Goal: Contribute content: Contribute content

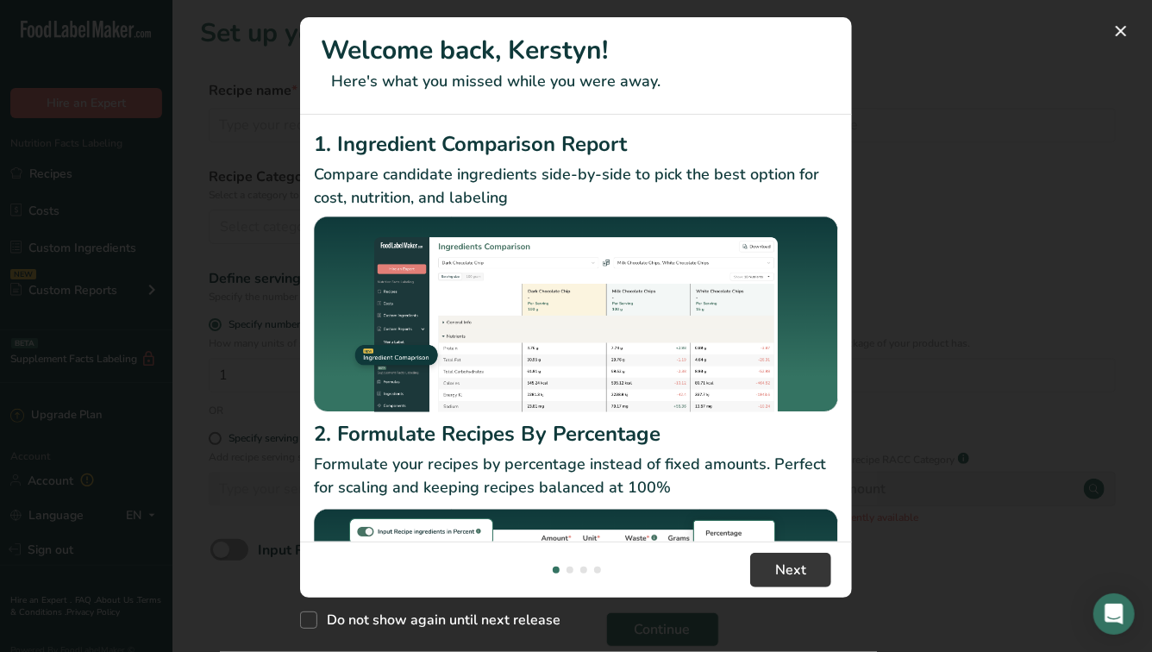
click at [788, 551] on footer "Next" at bounding box center [576, 569] width 552 height 56
click at [788, 565] on span "Next" at bounding box center [790, 570] width 31 height 21
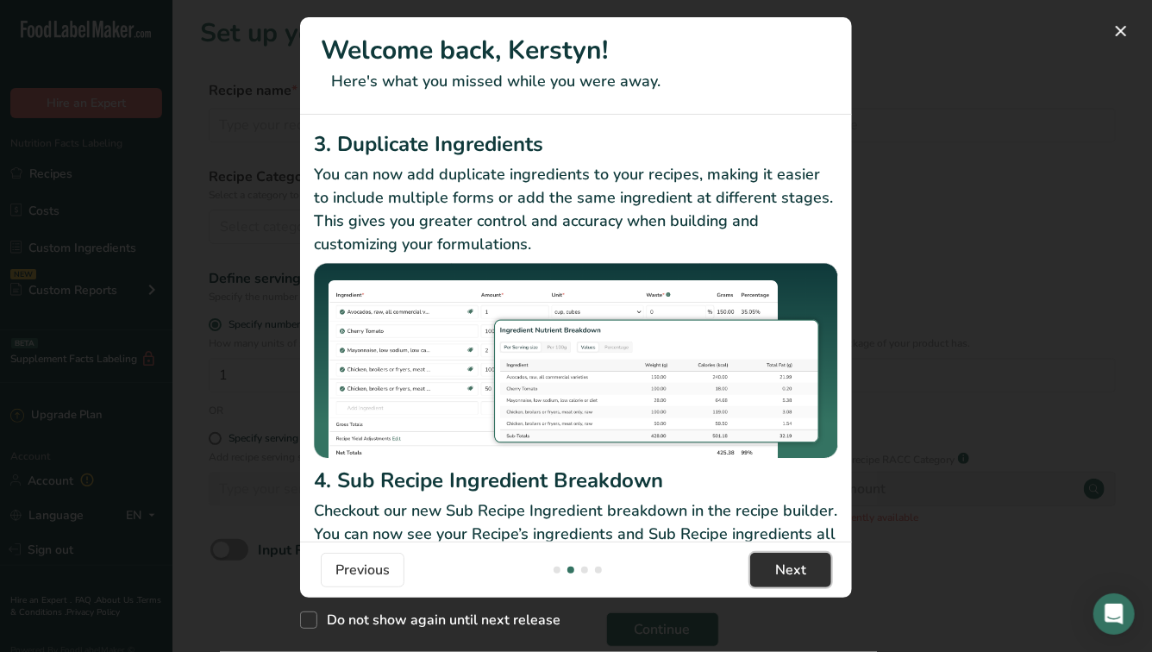
click at [788, 565] on span "Next" at bounding box center [790, 570] width 31 height 21
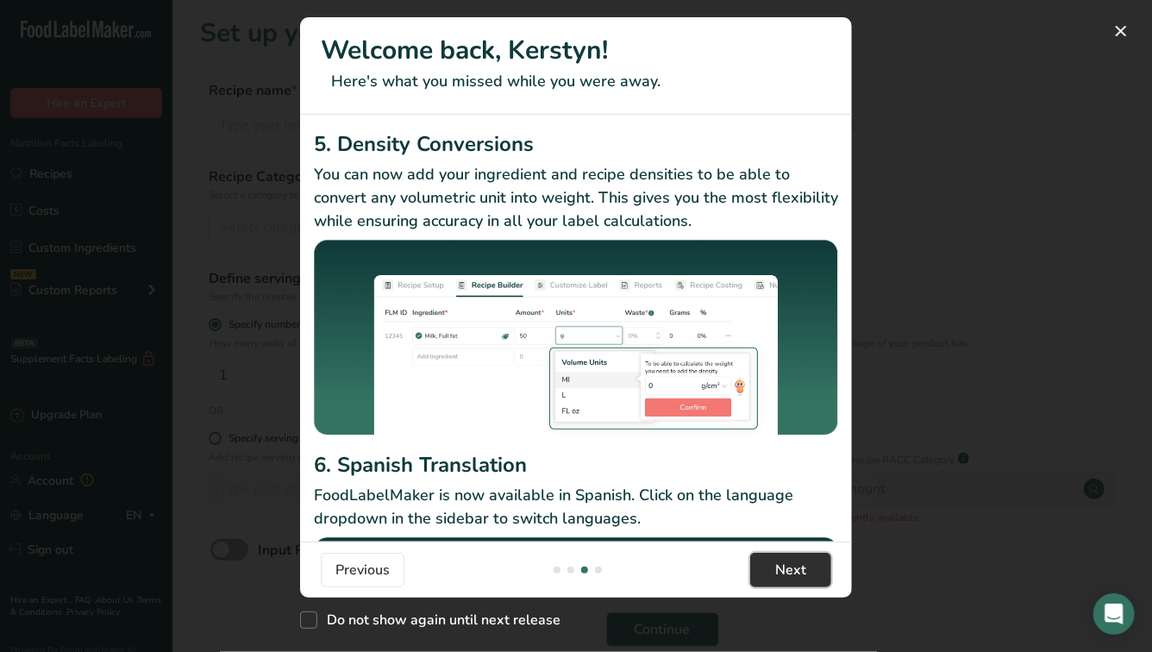
click at [788, 565] on span "Next" at bounding box center [790, 570] width 31 height 21
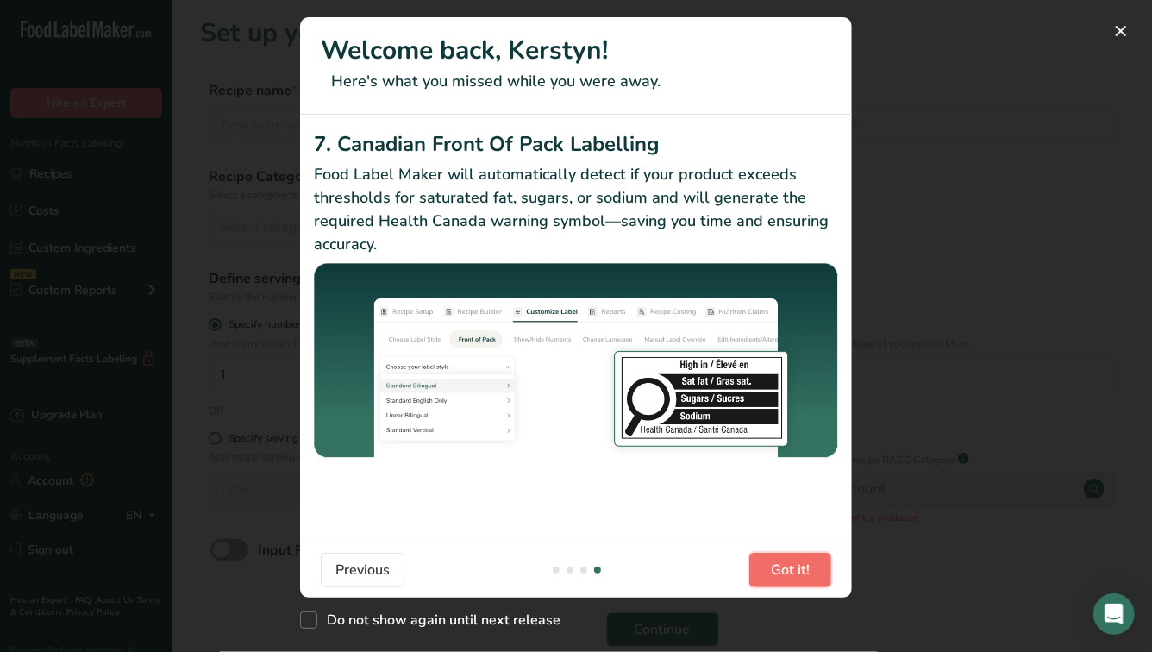
click at [788, 565] on span "Got it!" at bounding box center [790, 570] width 39 height 21
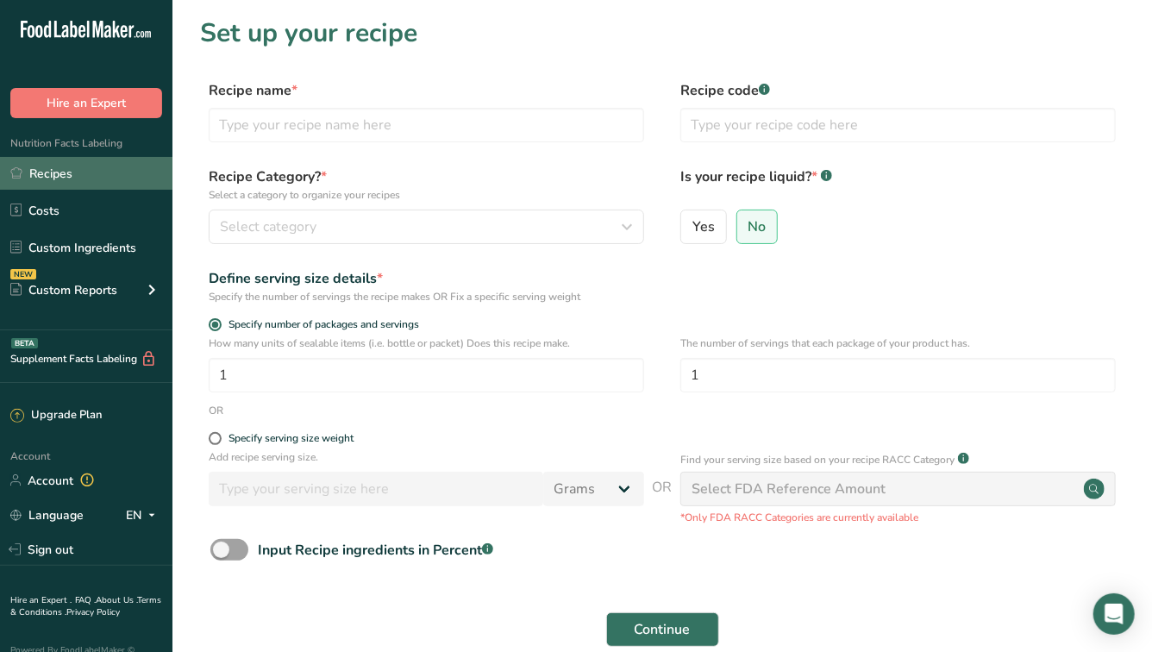
click at [70, 170] on link "Recipes" at bounding box center [86, 173] width 172 height 33
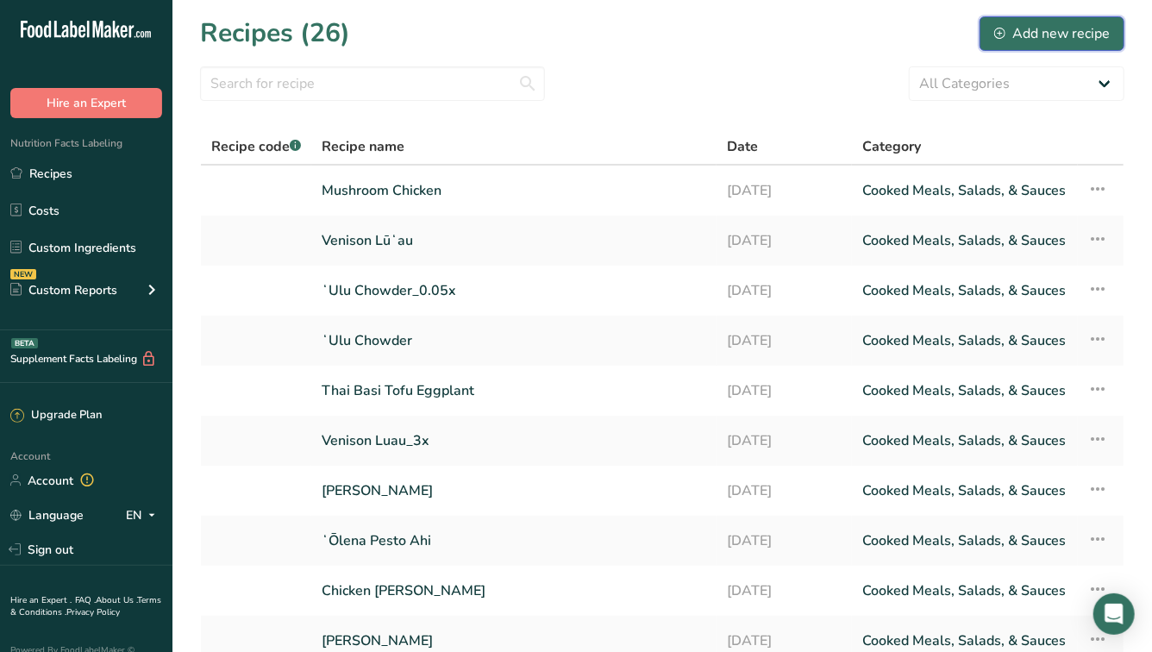
click at [1053, 35] on div "Add new recipe" at bounding box center [1052, 33] width 116 height 21
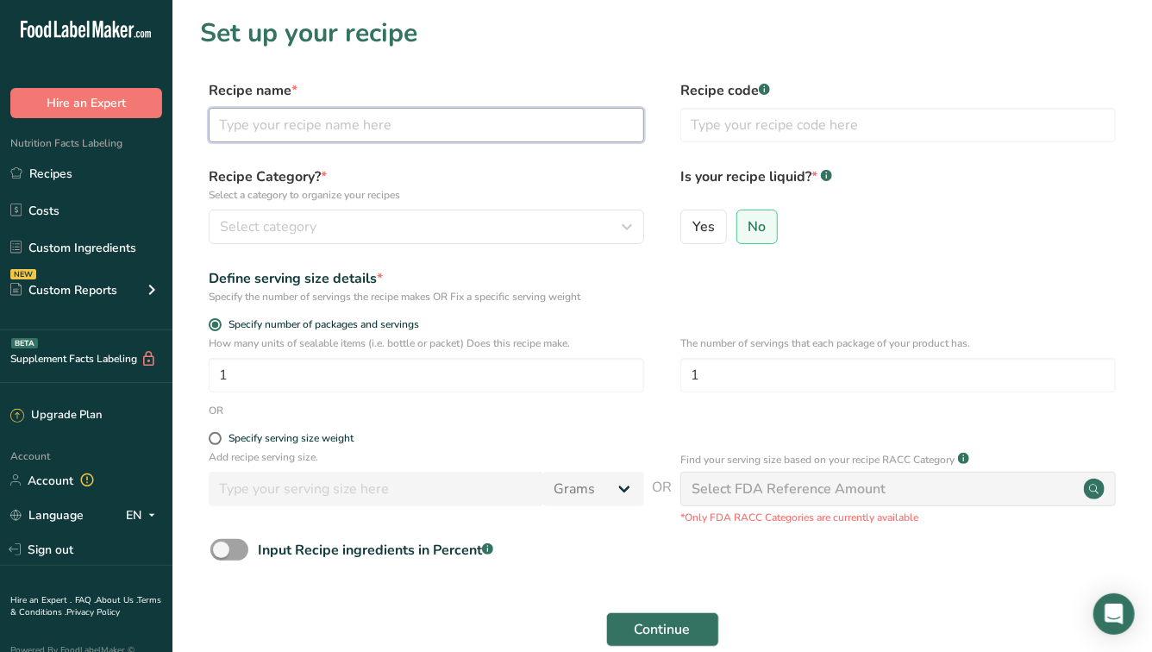
click at [619, 122] on input "text" at bounding box center [426, 125] width 435 height 34
type input "Lemongrass [PERSON_NAME]"
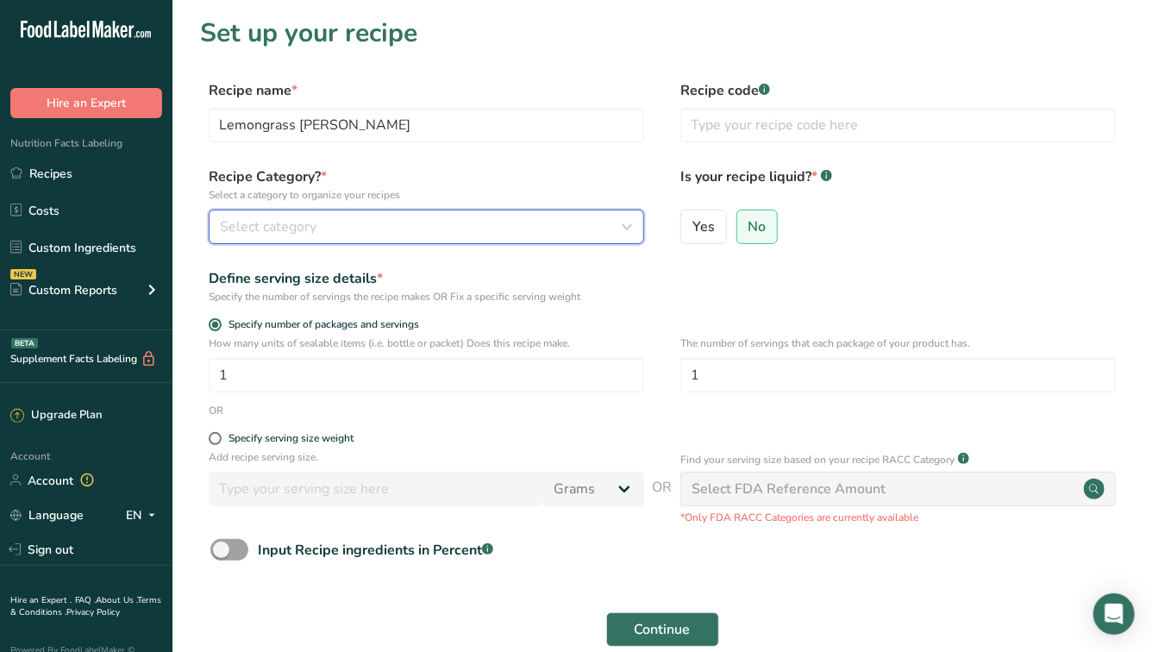
click at [510, 230] on div "Select category" at bounding box center [421, 226] width 403 height 21
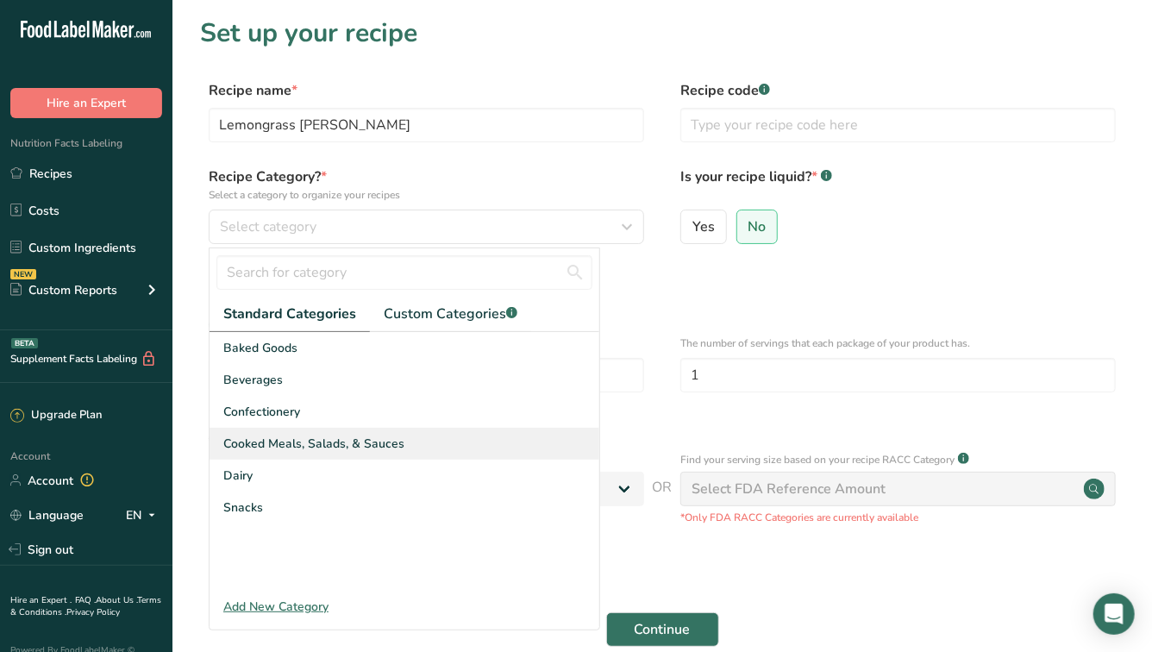
click at [402, 438] on div "Cooked Meals, Salads, & Sauces" at bounding box center [405, 444] width 390 height 32
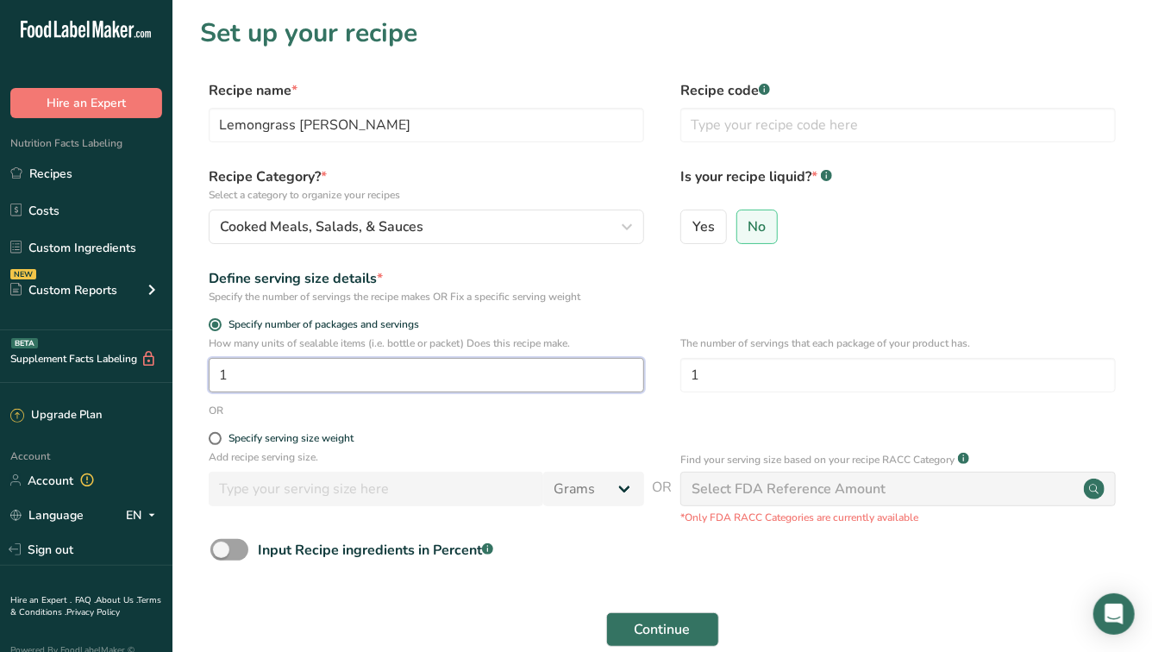
click at [388, 385] on input "1" at bounding box center [426, 375] width 435 height 34
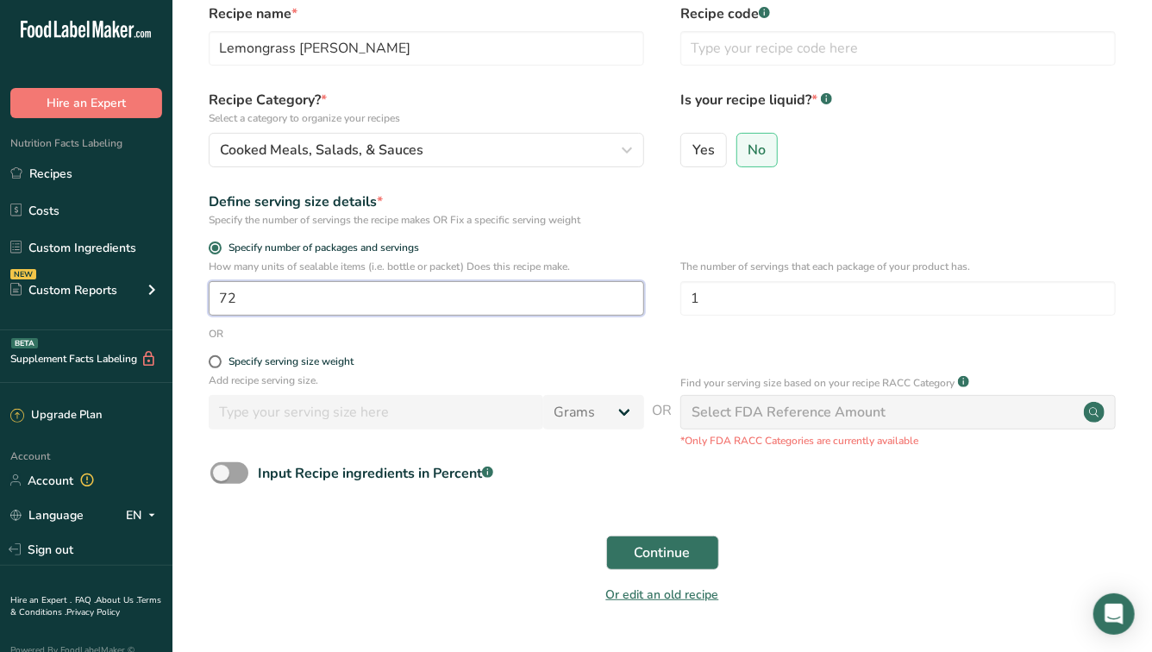
scroll to position [84, 0]
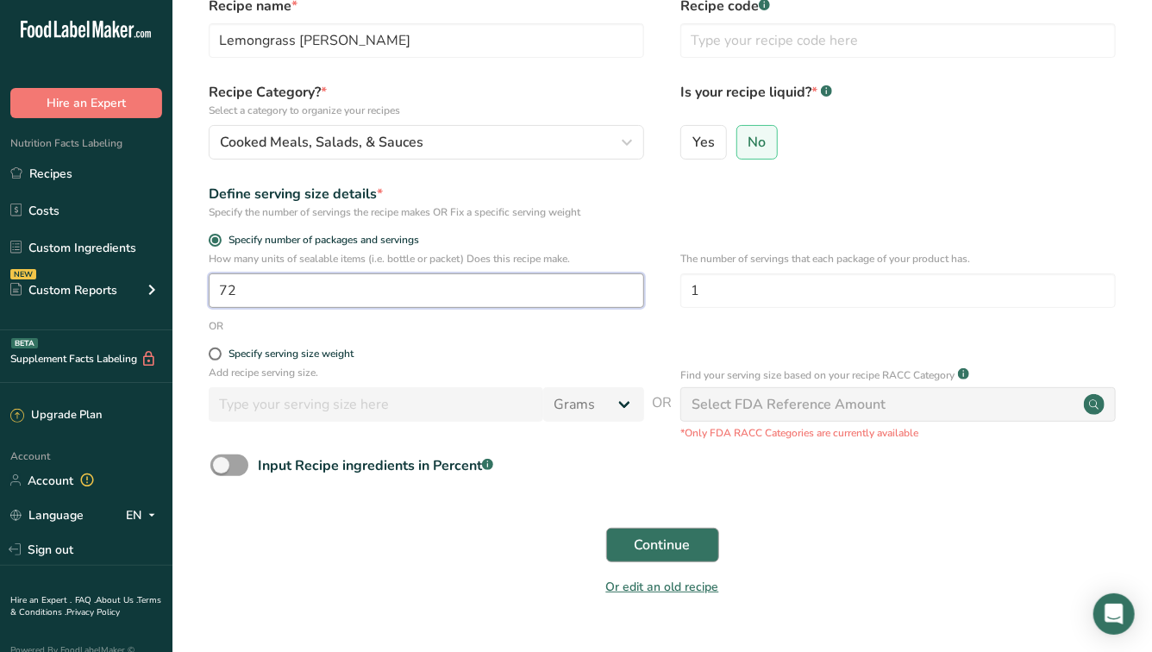
type input "72"
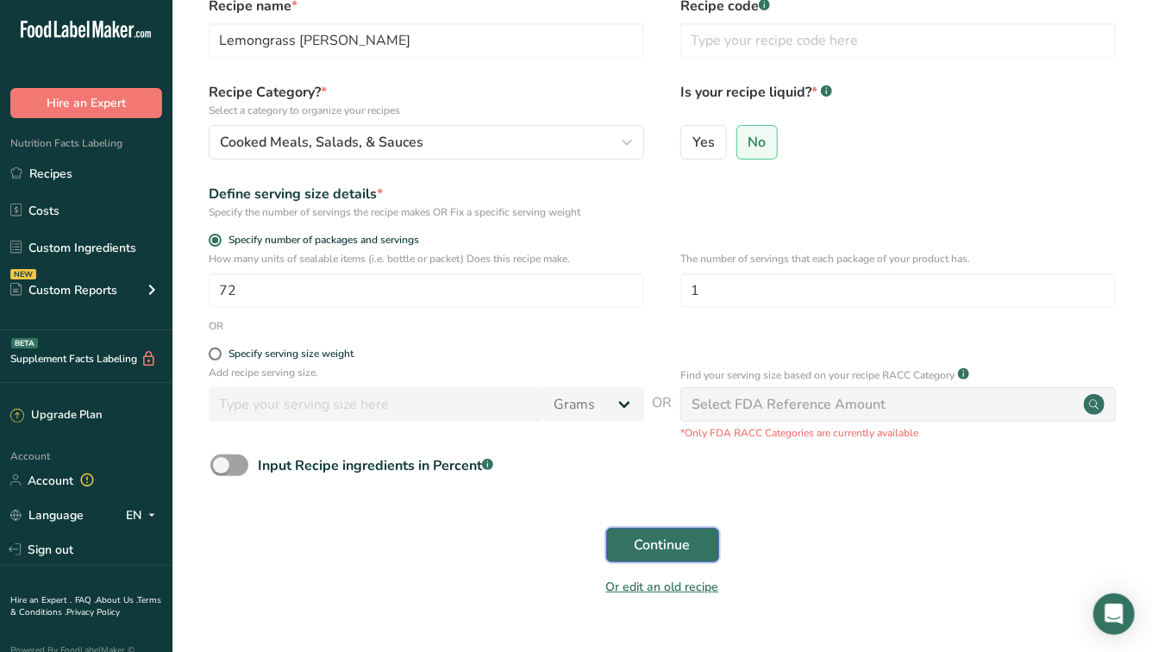
click at [660, 549] on span "Continue" at bounding box center [663, 545] width 56 height 21
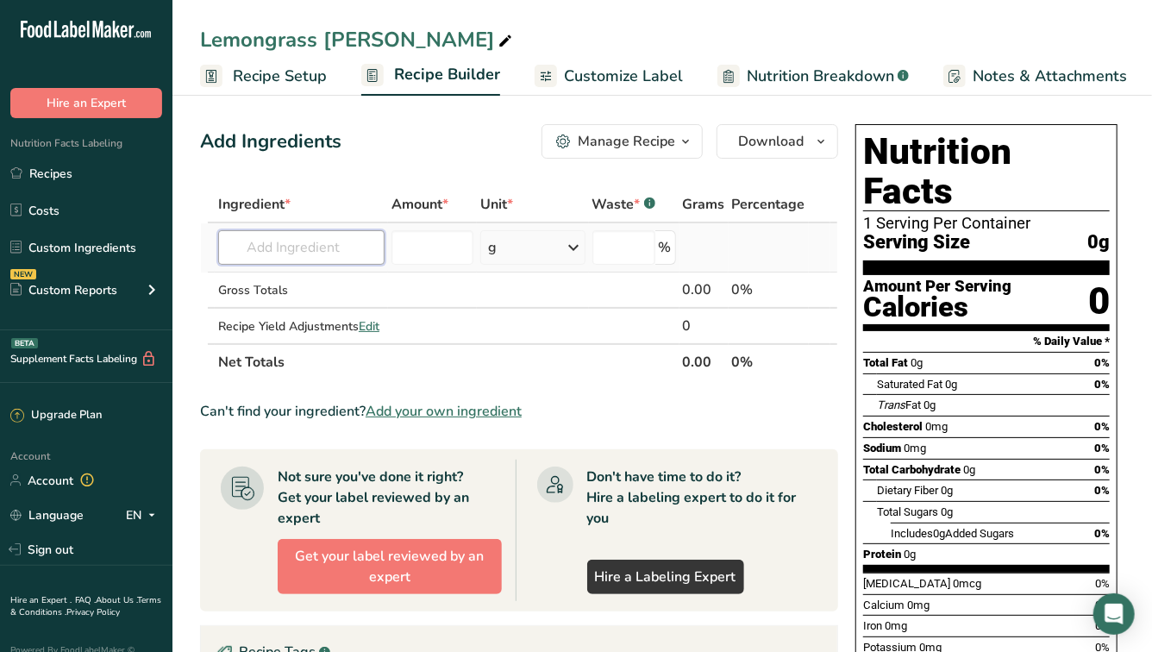
click at [328, 259] on input "text" at bounding box center [301, 247] width 166 height 34
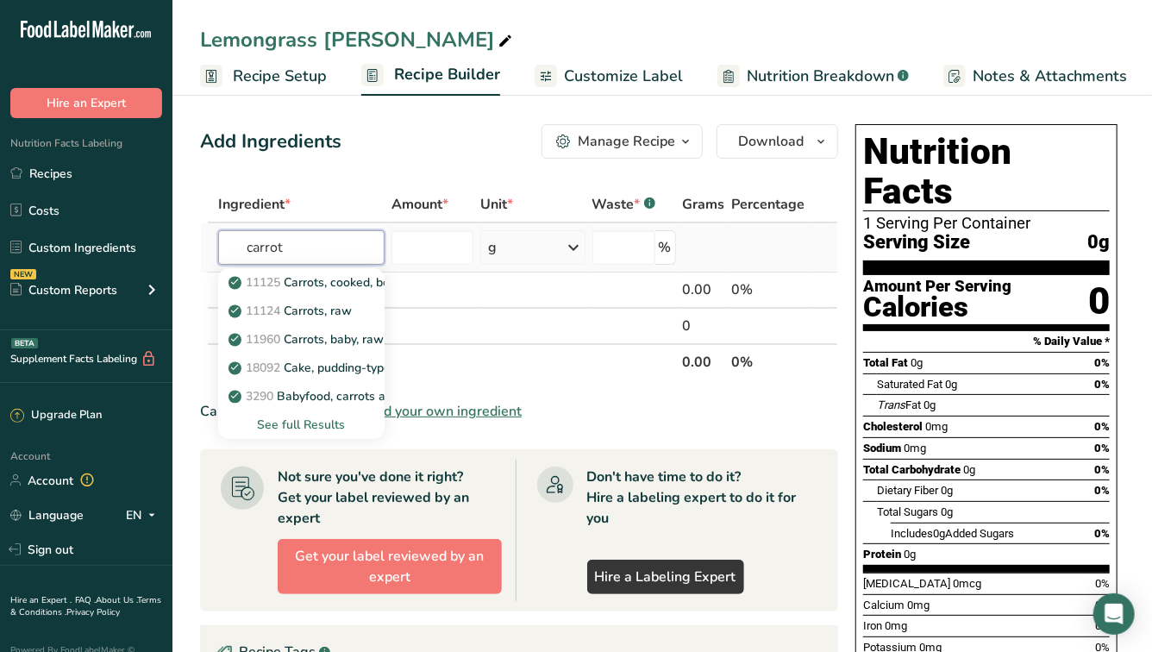
type input "carrot"
click at [316, 422] on div "See full Results" at bounding box center [301, 425] width 139 height 18
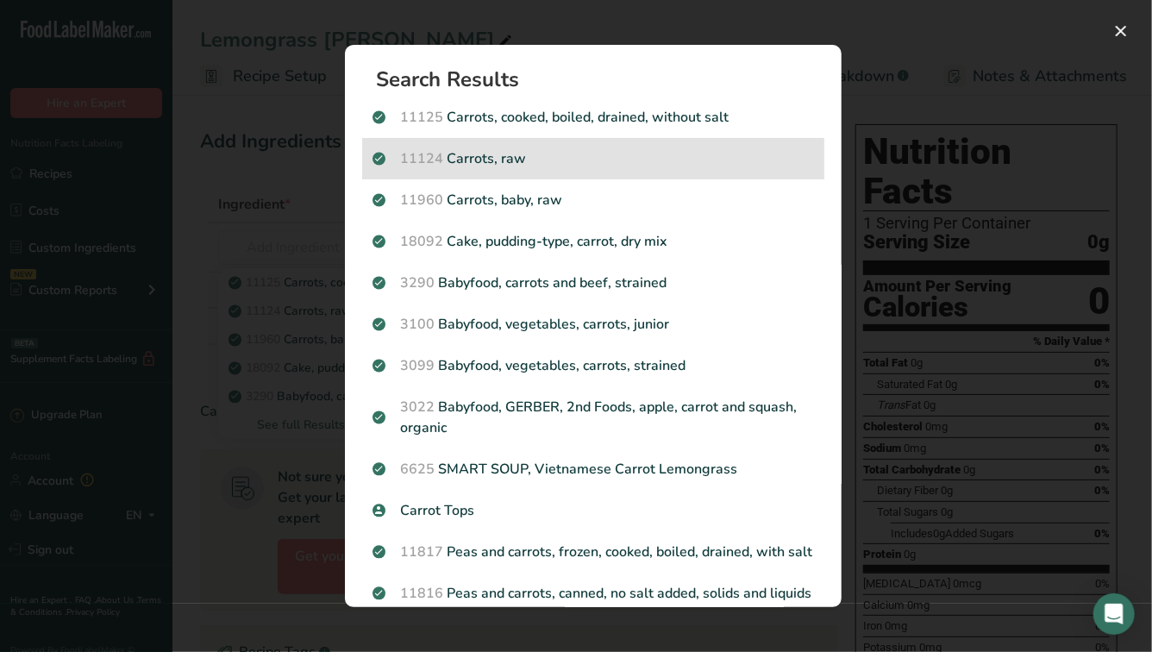
click at [487, 156] on p "11124 [GEOGRAPHIC_DATA], raw" at bounding box center [592, 158] width 441 height 21
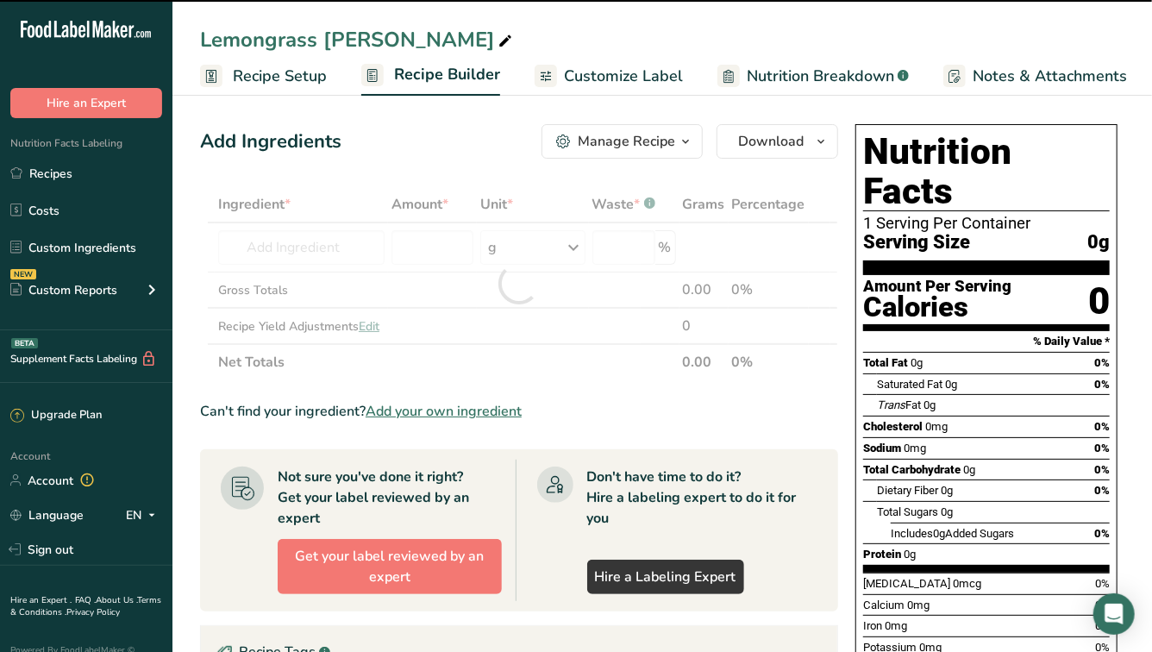
type input "0"
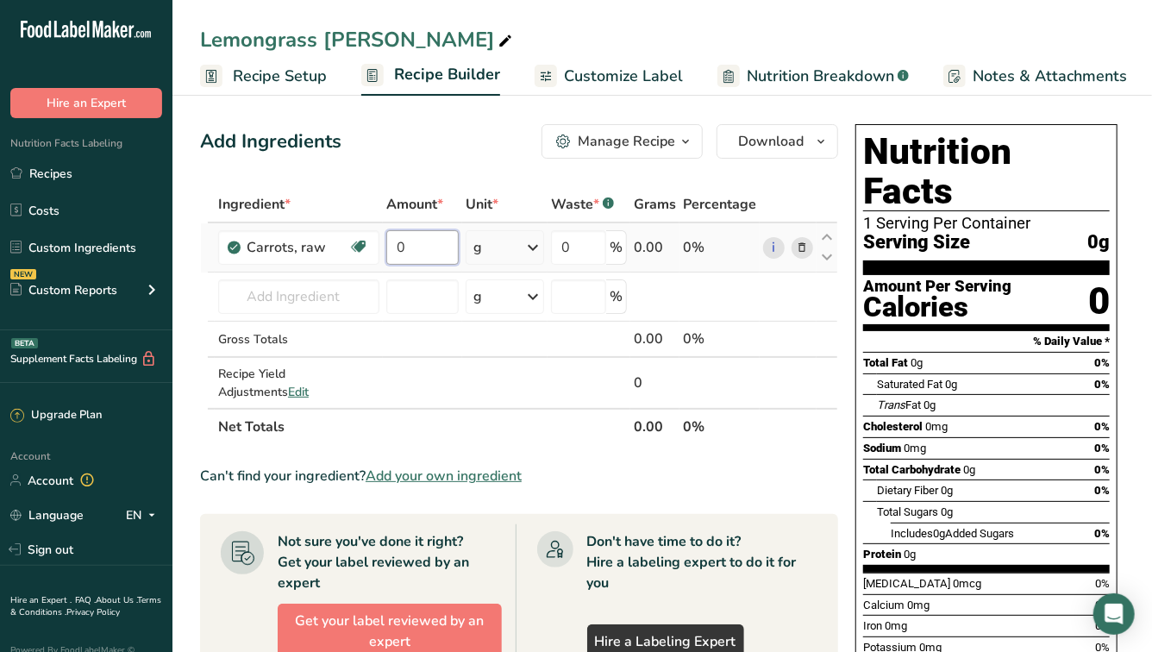
click at [425, 244] on input "0" at bounding box center [422, 247] width 72 height 34
type input "7.2"
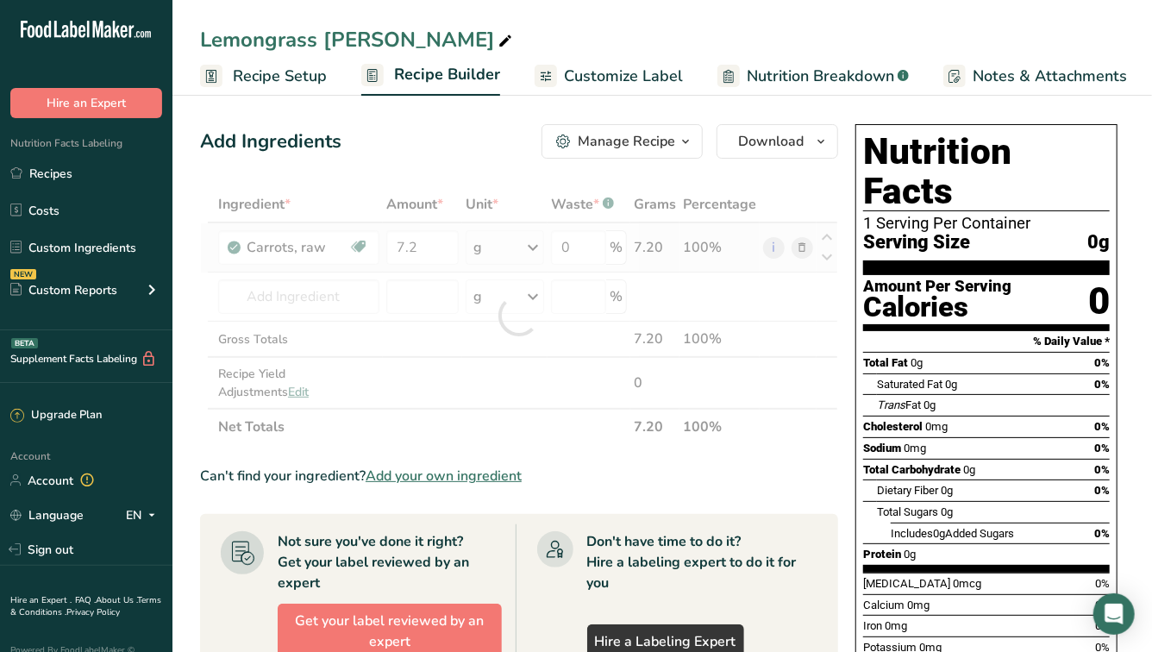
click at [534, 256] on div "Ingredient * Amount * Unit * Waste * .a-a{fill:#347362;}.b-a{fill:#fff;} Grams …" at bounding box center [519, 315] width 638 height 259
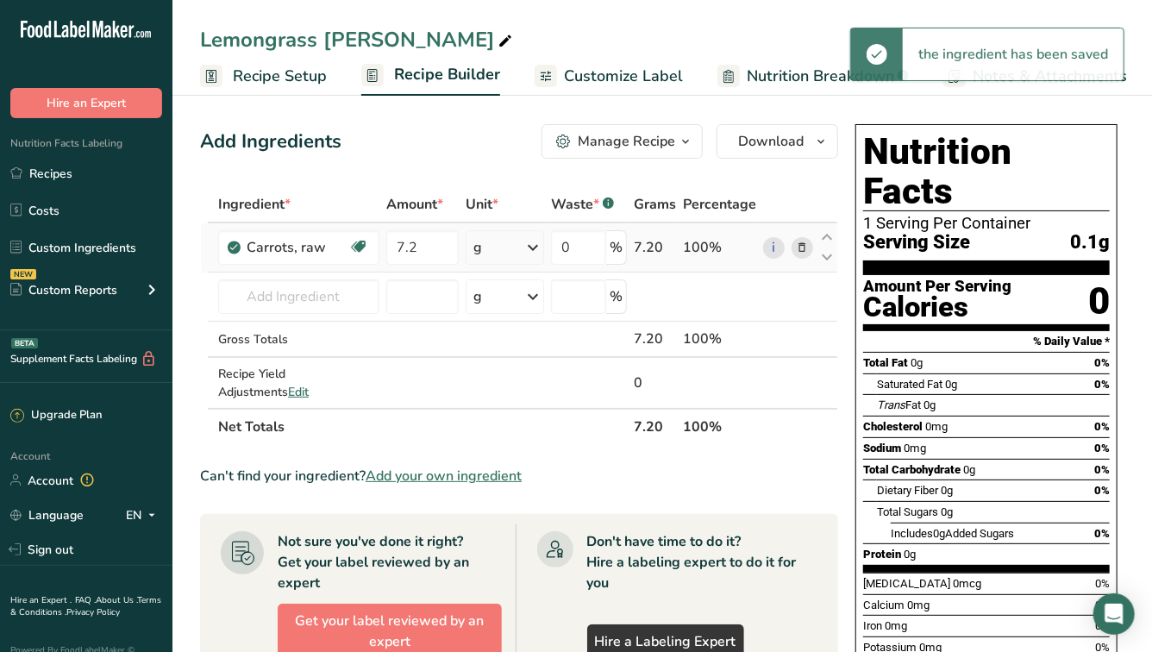
click at [532, 253] on icon at bounding box center [532, 247] width 21 height 31
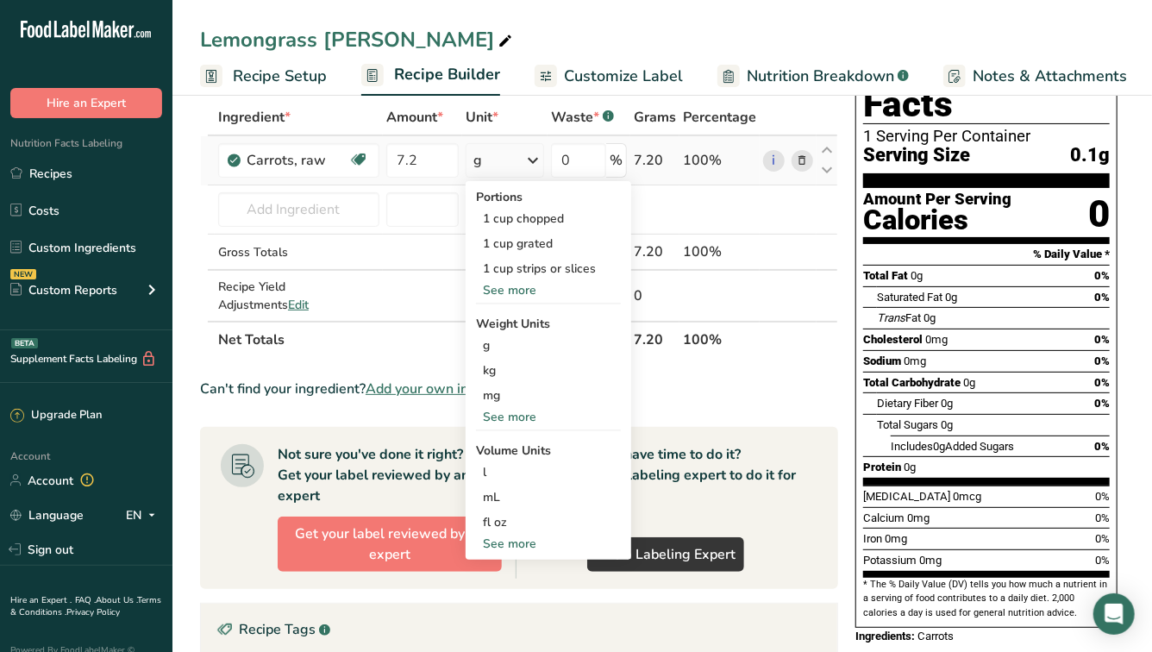
scroll to position [89, 0]
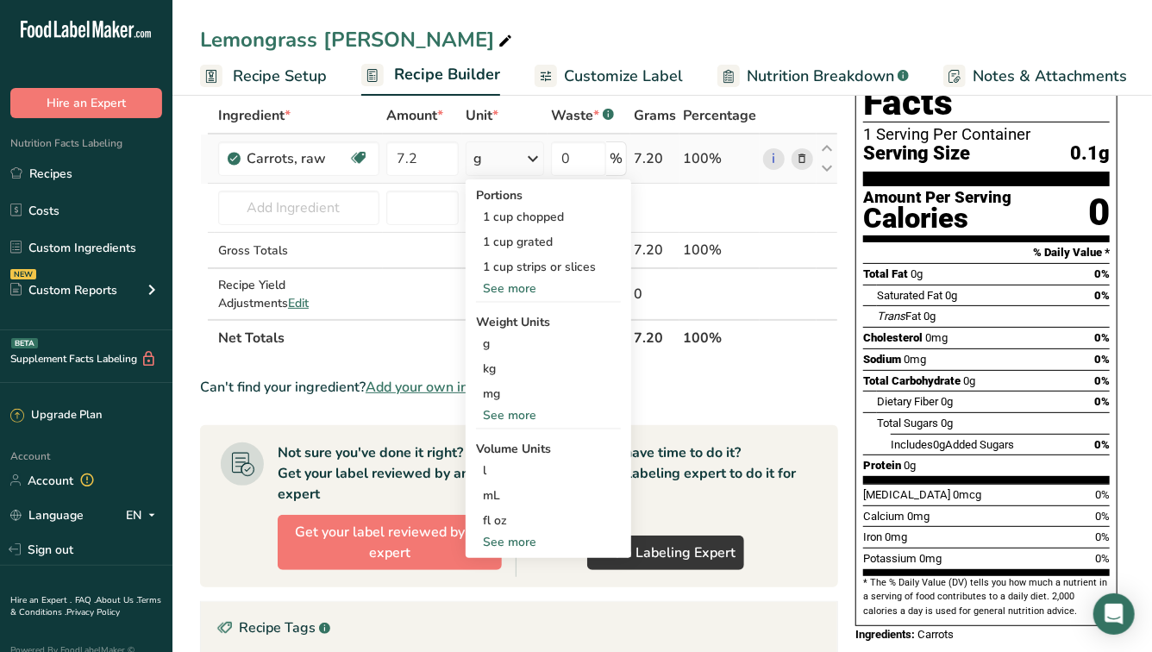
click at [515, 412] on div "See more" at bounding box center [548, 415] width 145 height 18
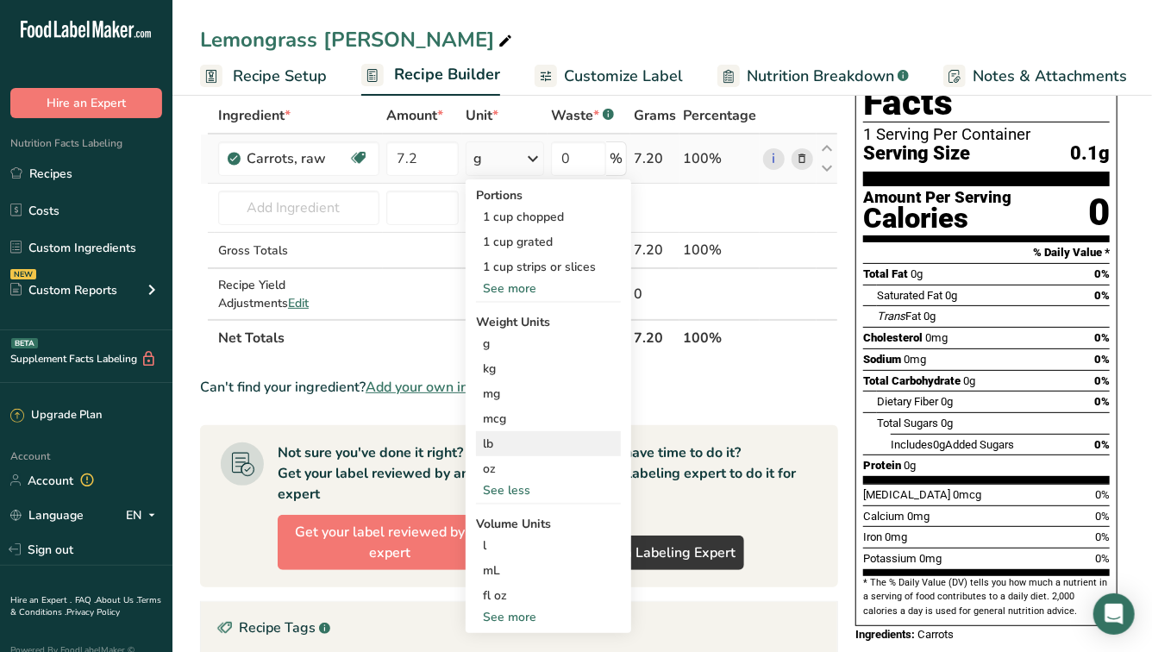
click at [514, 445] on div "lb" at bounding box center [548, 443] width 145 height 25
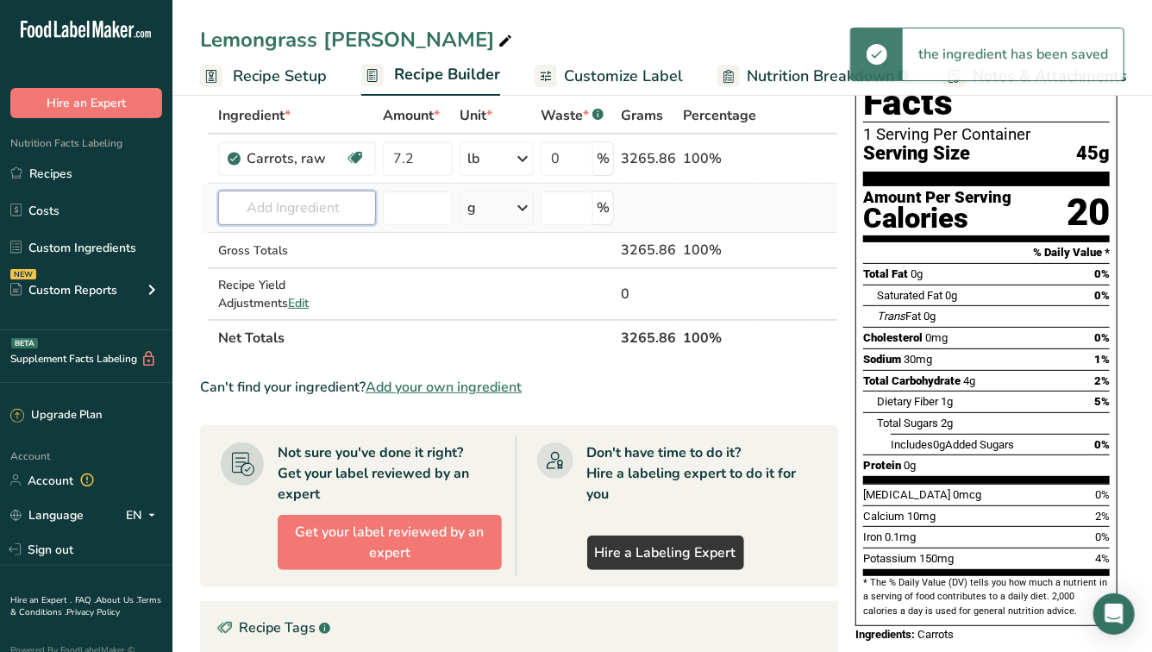
click at [281, 201] on input "text" at bounding box center [297, 208] width 158 height 34
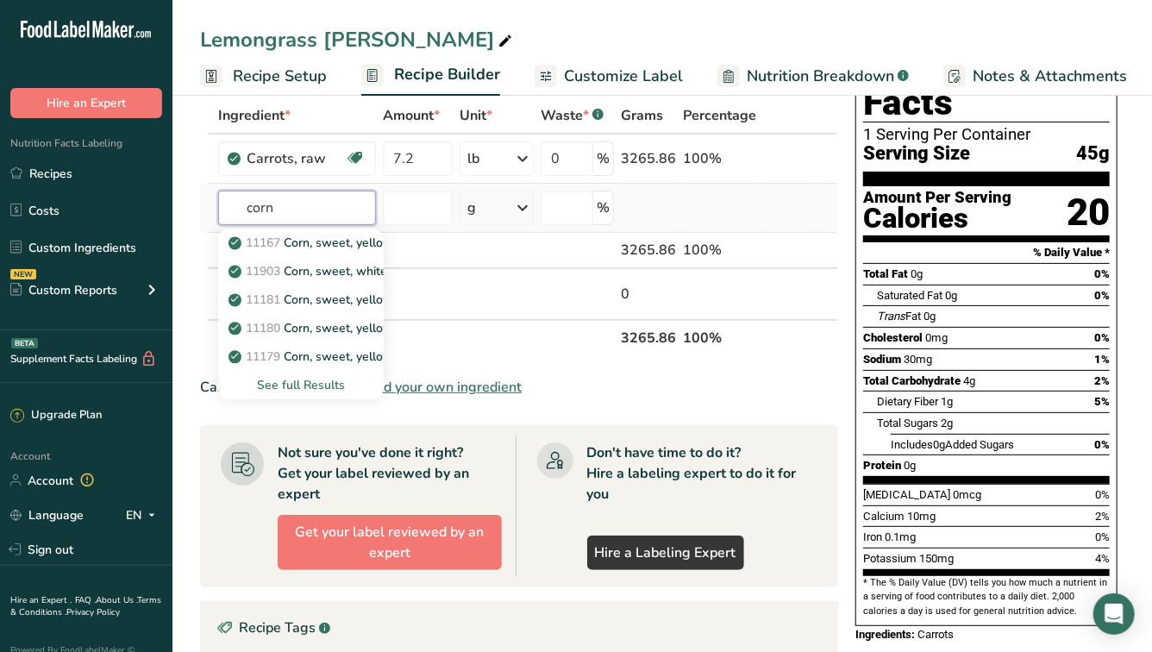
type input "corn"
click at [270, 381] on div "See full Results" at bounding box center [301, 385] width 138 height 18
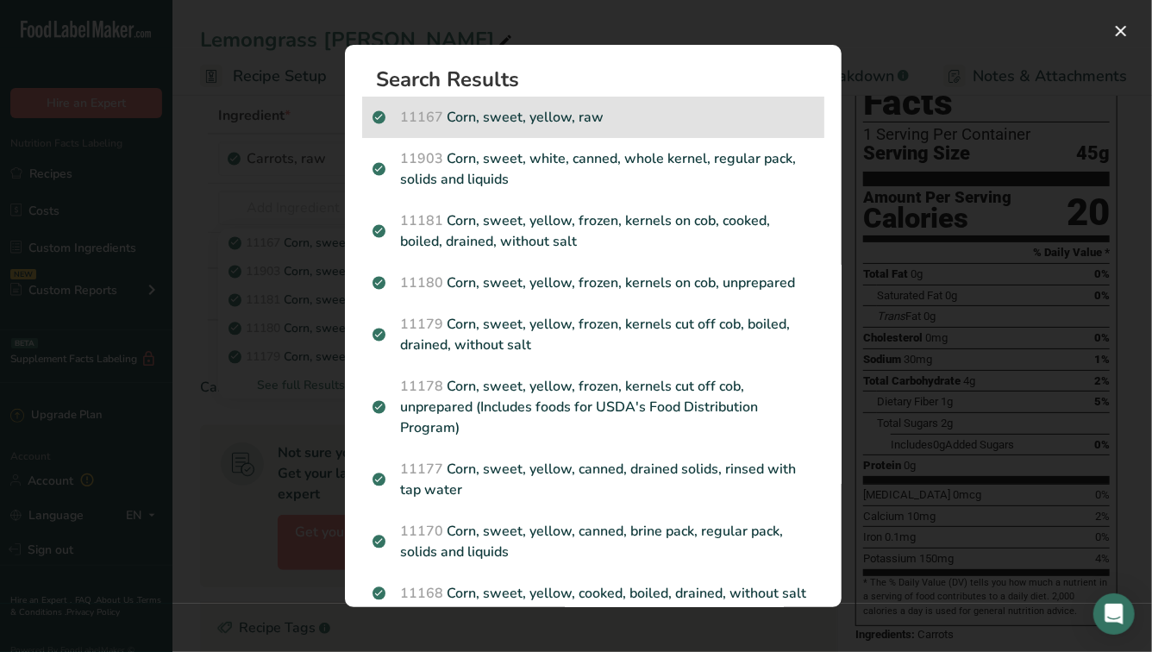
click at [657, 117] on p "11167 Corn, sweet, yellow, raw" at bounding box center [592, 117] width 441 height 21
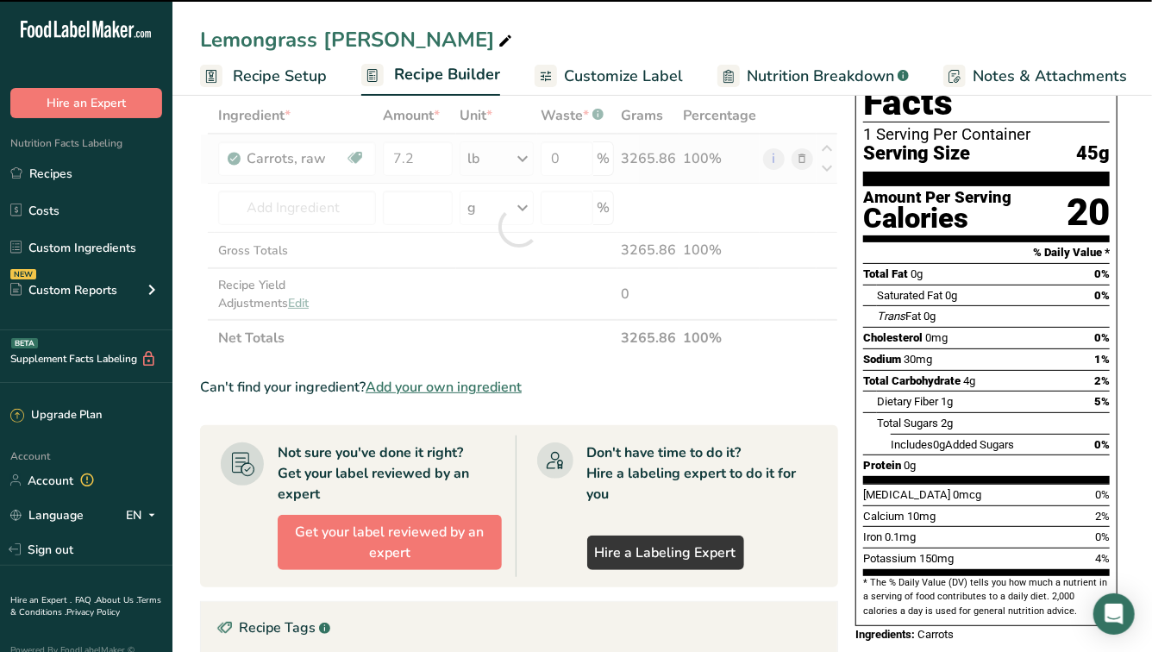
type input "0"
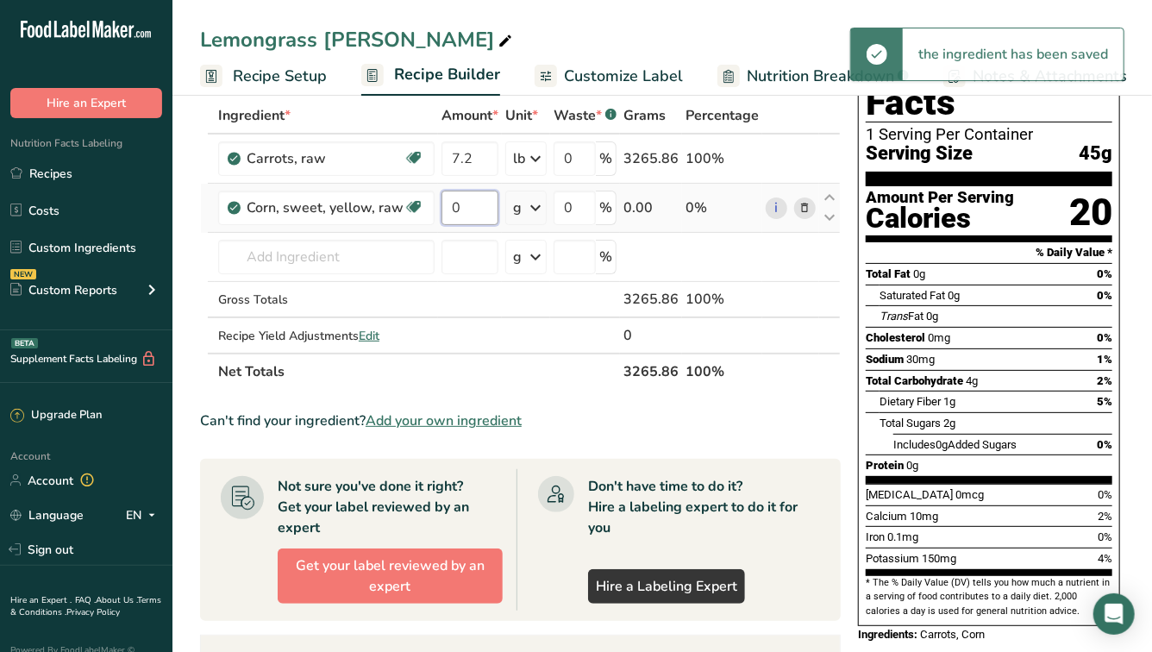
click at [483, 205] on input "0" at bounding box center [469, 208] width 57 height 34
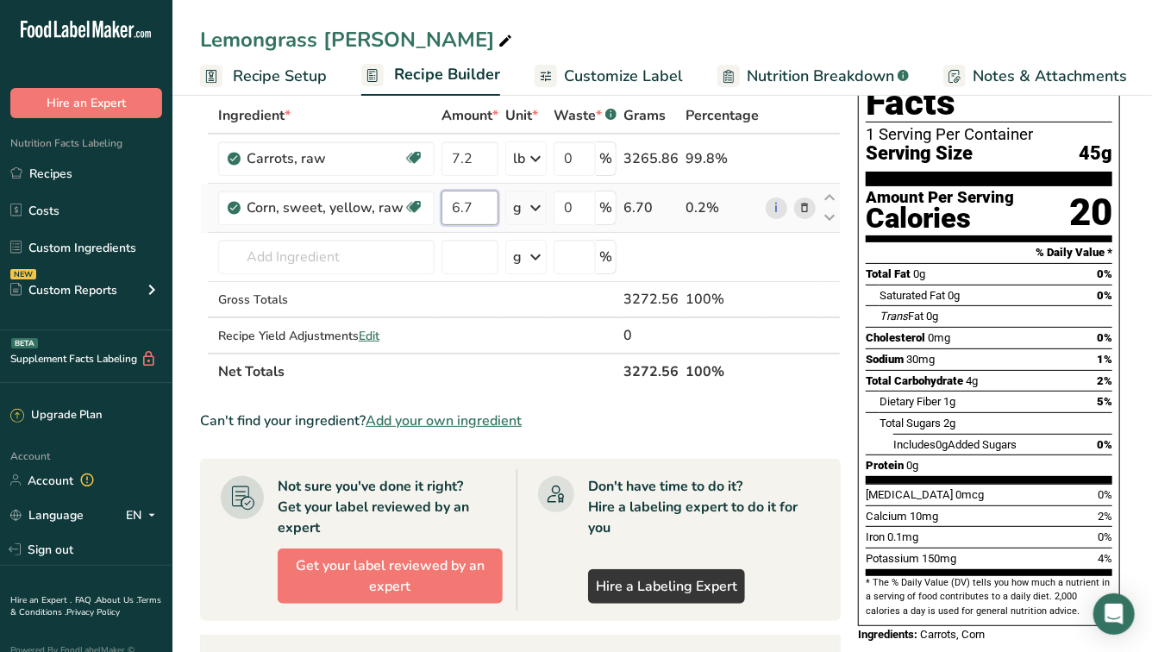
type input "6.7"
click at [546, 211] on div "Ingredient * Amount * Unit * Waste * .a-a{fill:#347362;}.b-a{fill:#fff;} Grams …" at bounding box center [520, 243] width 641 height 292
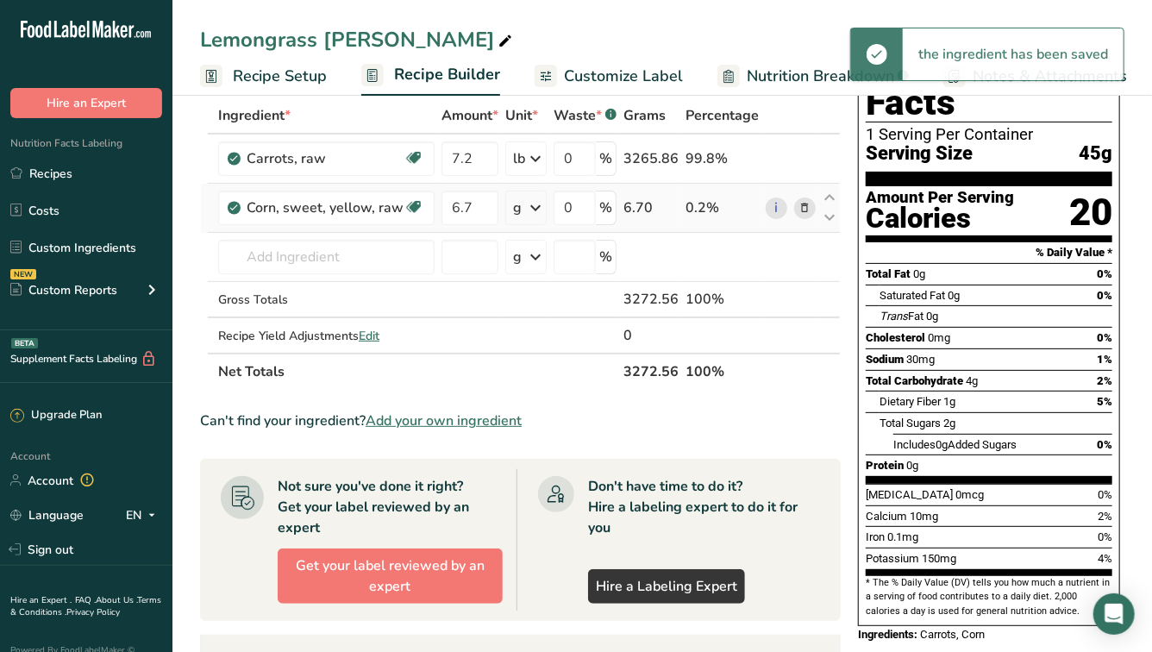
click at [538, 205] on icon at bounding box center [535, 207] width 21 height 31
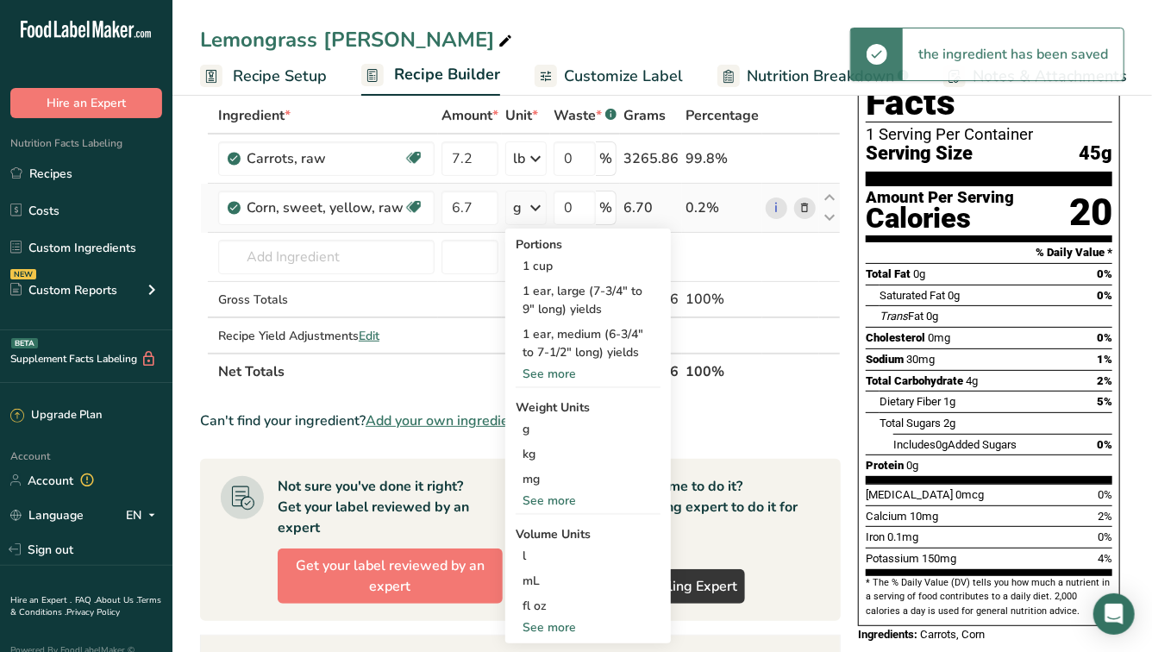
click at [562, 491] on div "See more" at bounding box center [588, 500] width 145 height 18
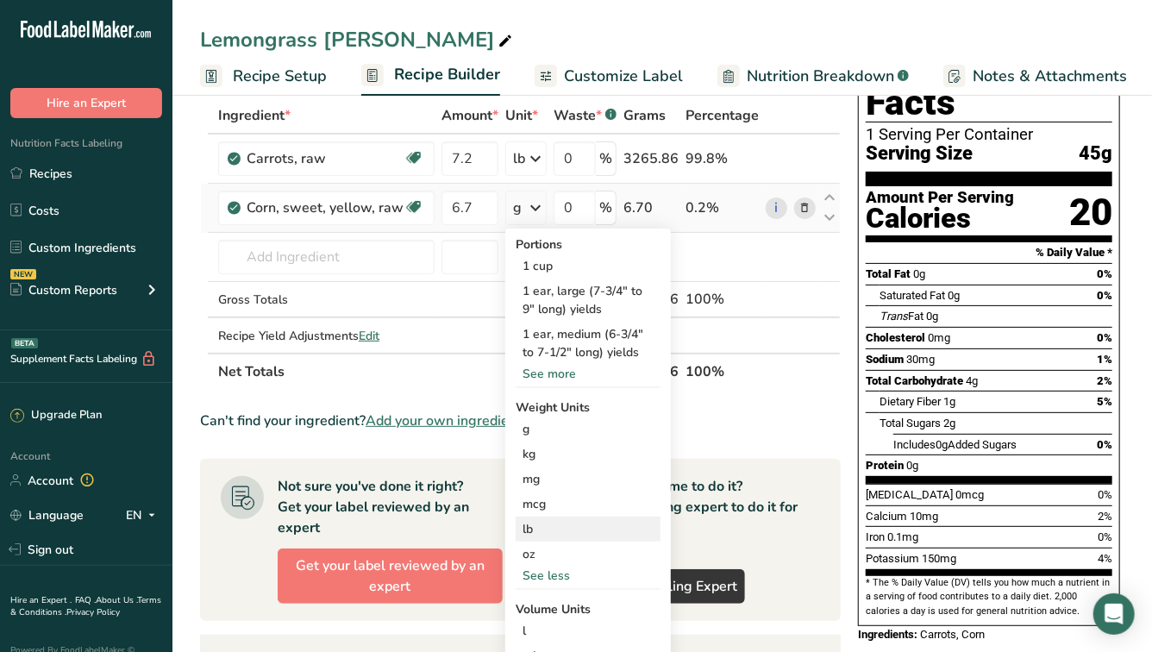
click at [546, 522] on div "lb" at bounding box center [588, 528] width 145 height 25
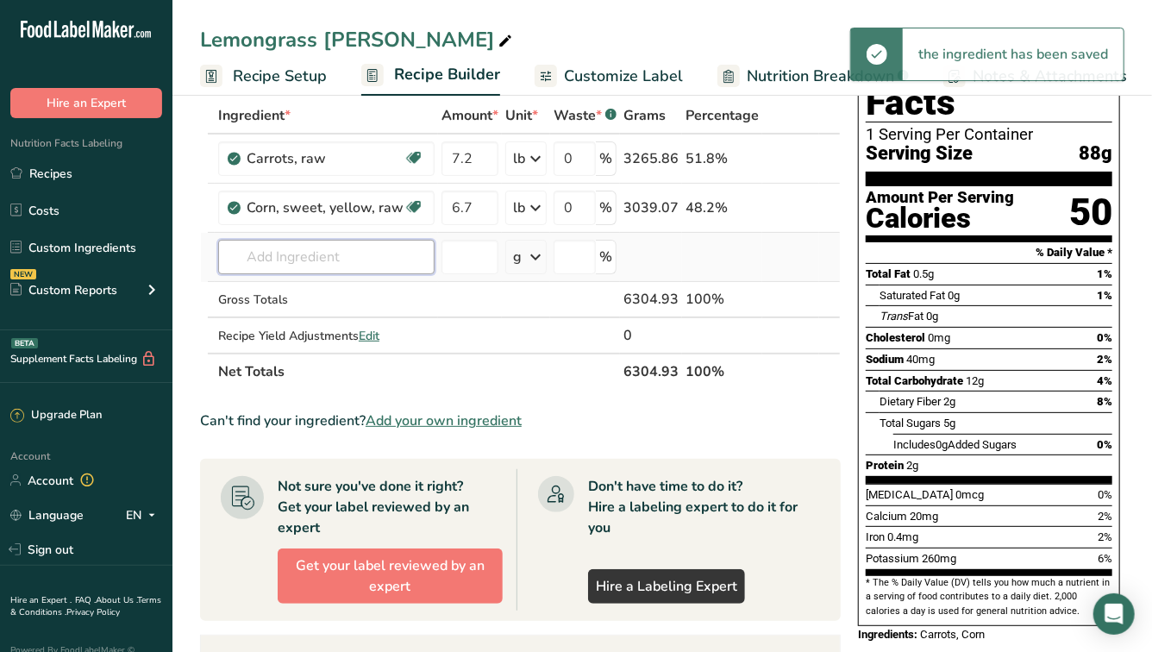
click at [313, 255] on input "text" at bounding box center [326, 257] width 216 height 34
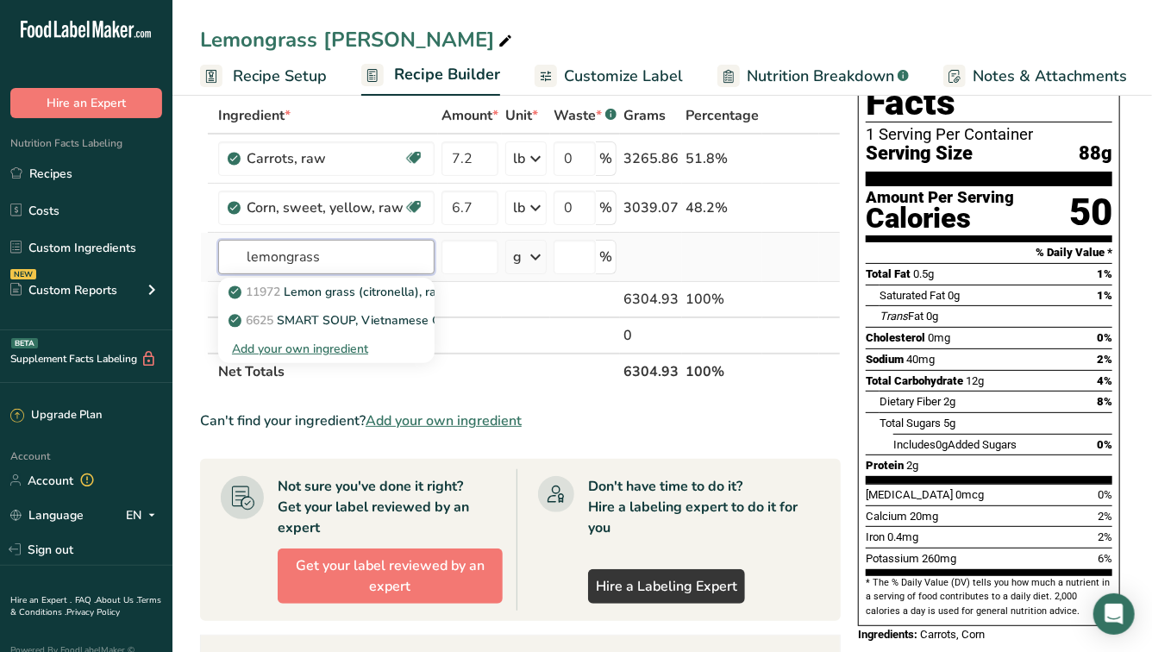
type input "lemongrass"
click at [341, 347] on div "Add your own ingredient" at bounding box center [326, 349] width 189 height 18
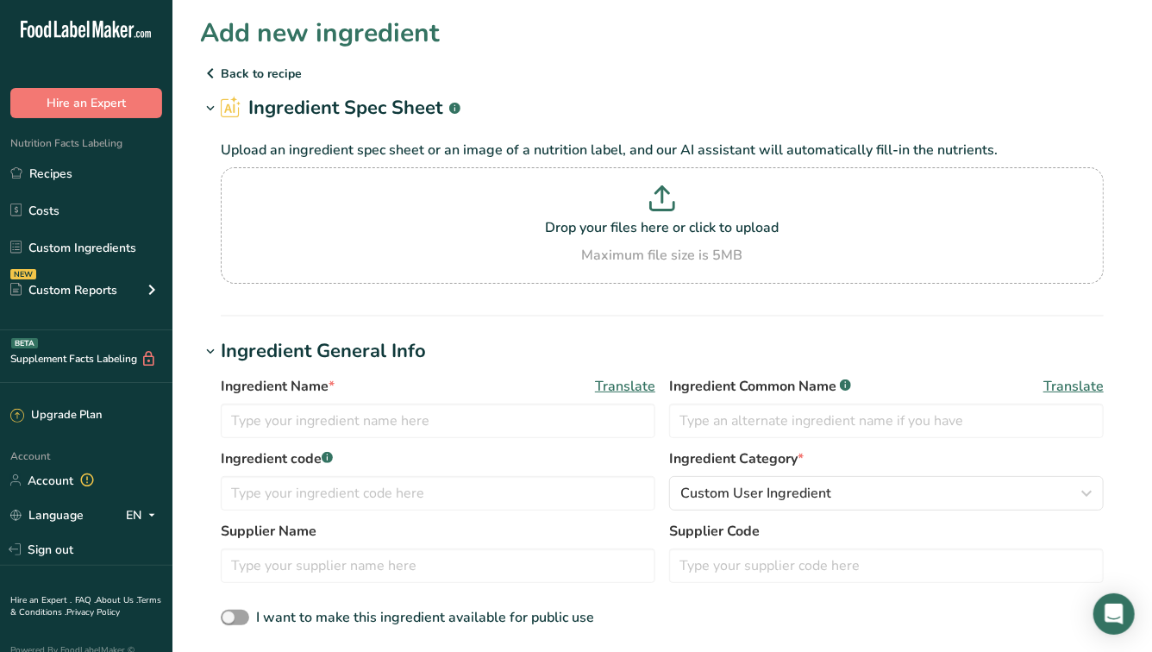
click at [211, 69] on icon at bounding box center [210, 73] width 21 height 31
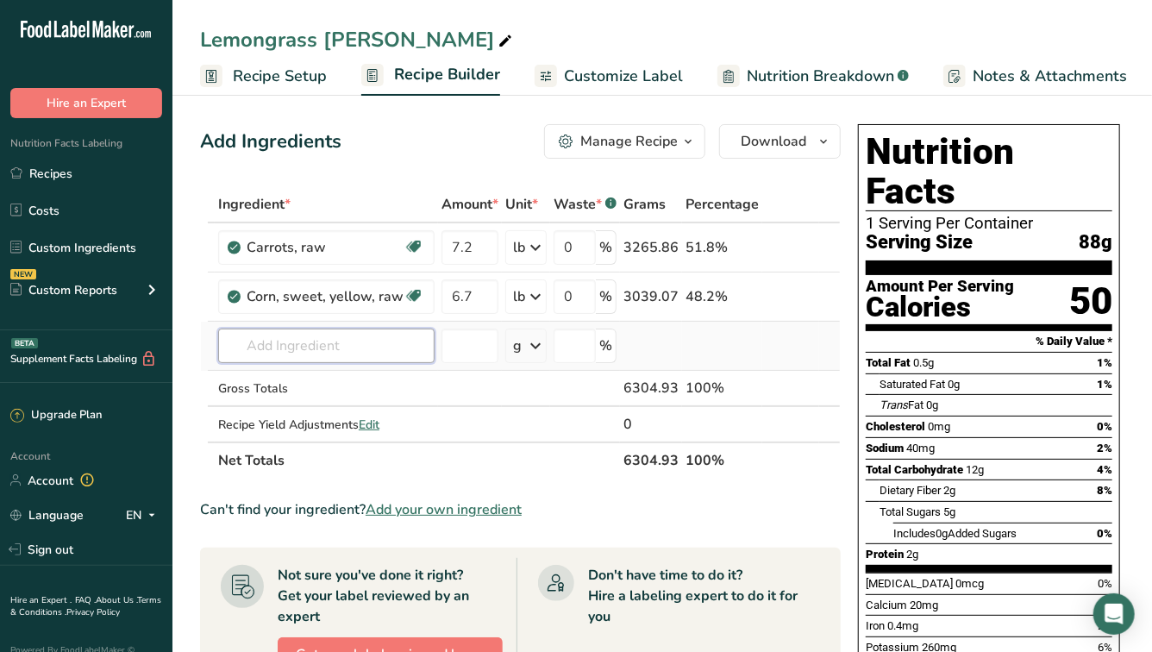
click at [372, 347] on input "text" at bounding box center [326, 345] width 216 height 34
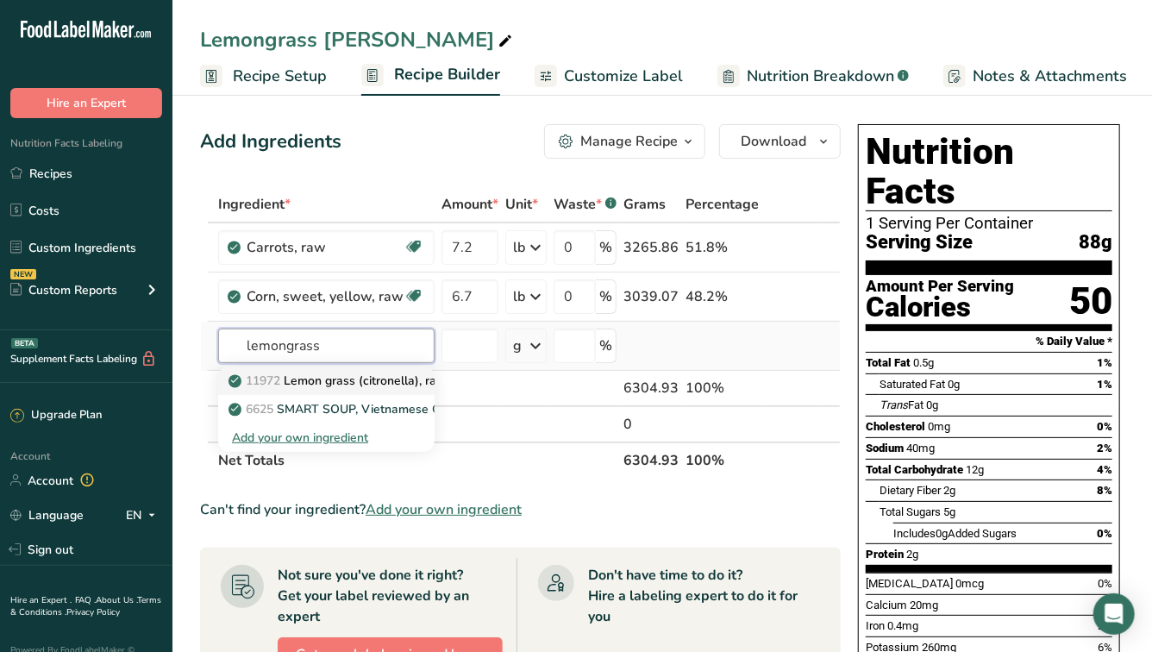
type input "lemongrass"
click at [336, 380] on p "11972 Lemon grass (citronella), raw" at bounding box center [339, 381] width 215 height 18
type input "Lemon grass (citronella), raw"
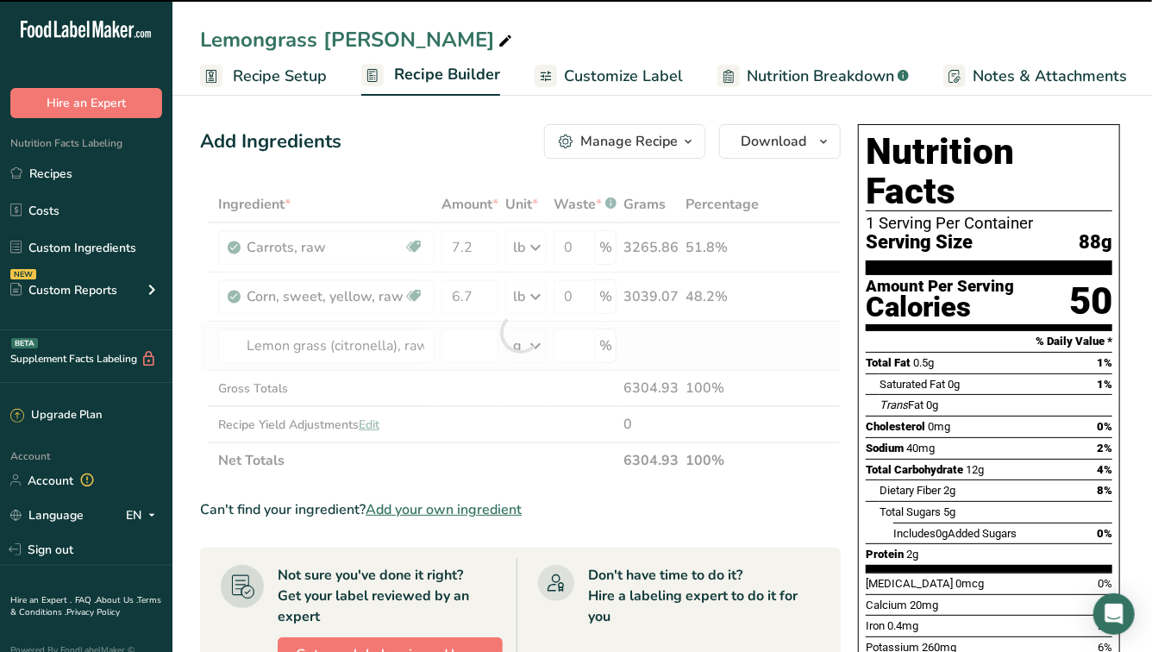
type input "0"
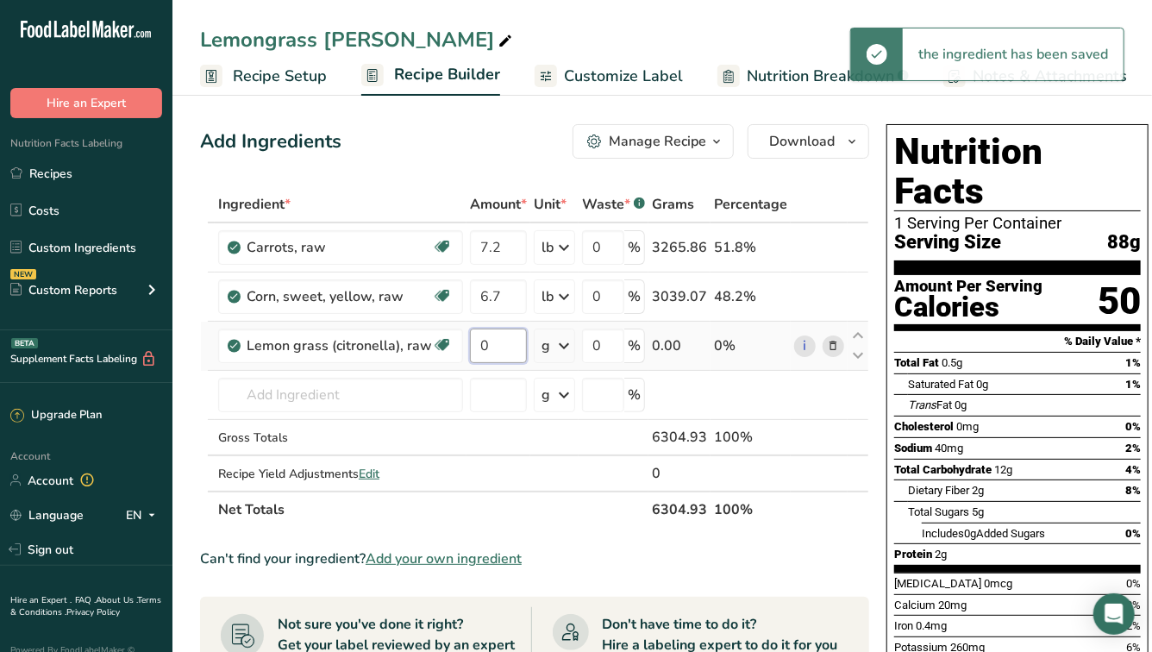
click at [494, 344] on input "0" at bounding box center [498, 345] width 57 height 34
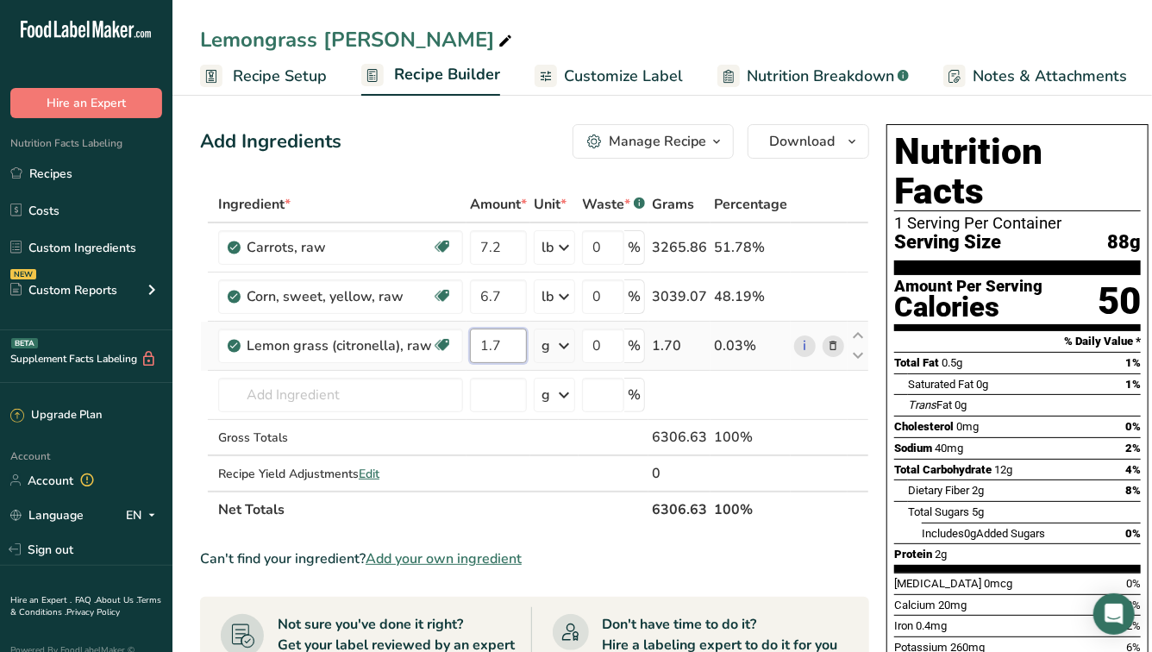
type input "1.7"
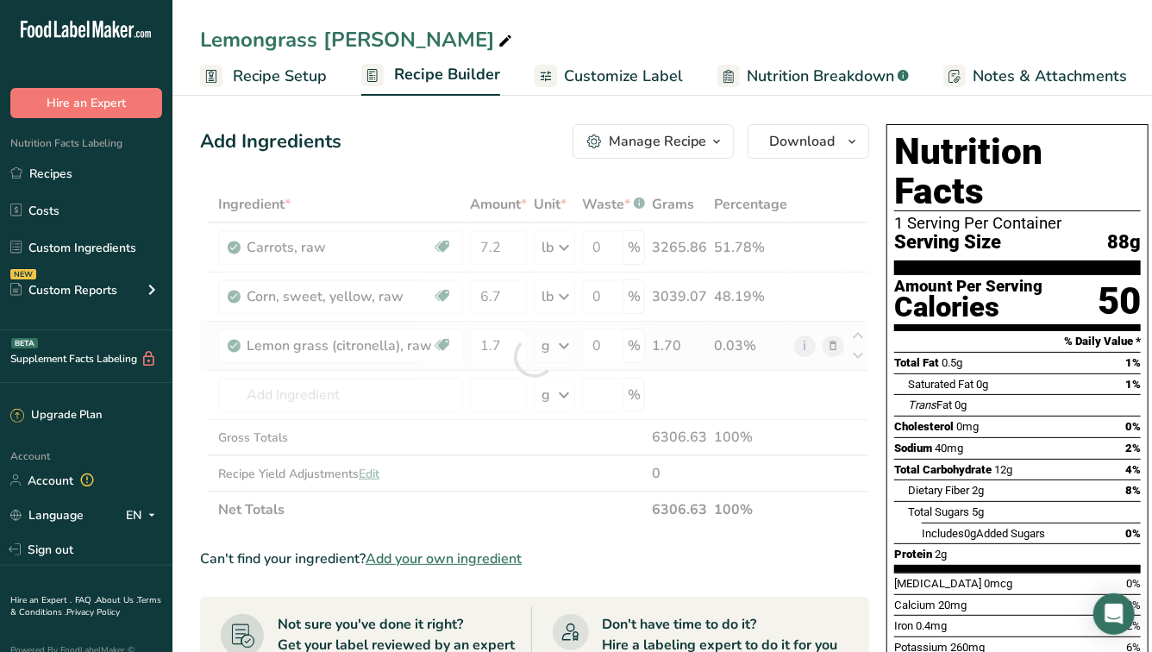
click at [541, 345] on div "Ingredient * Amount * Unit * Waste * .a-a{fill:#347362;}.b-a{fill:#fff;} Grams …" at bounding box center [534, 356] width 669 height 341
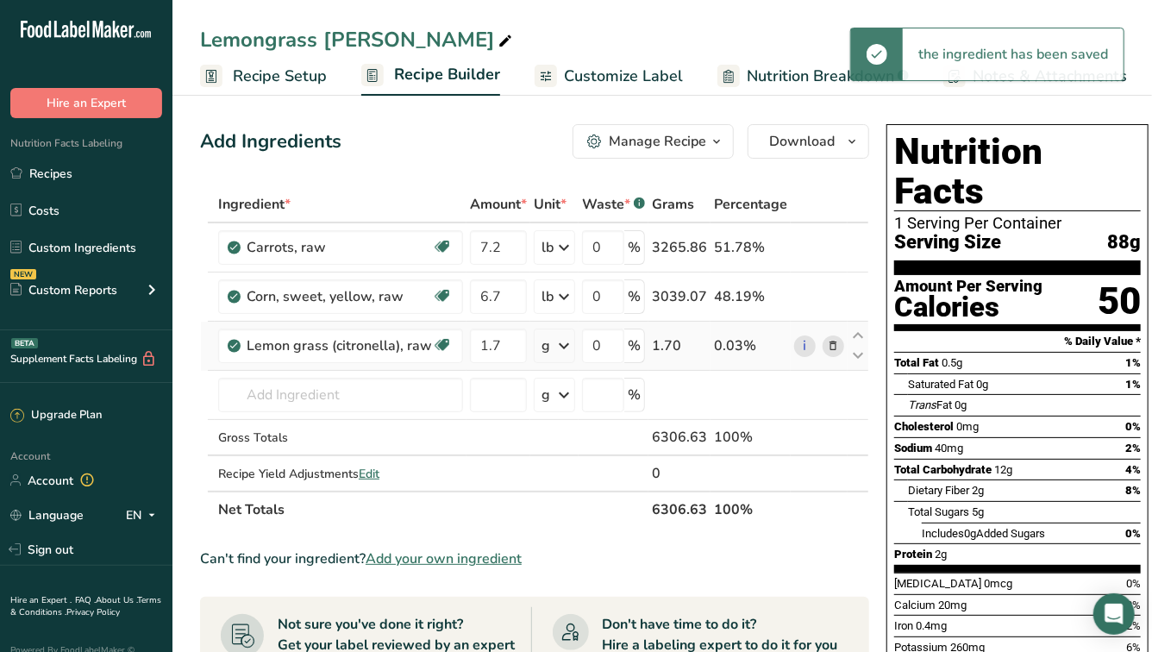
click at [558, 341] on icon at bounding box center [563, 345] width 21 height 31
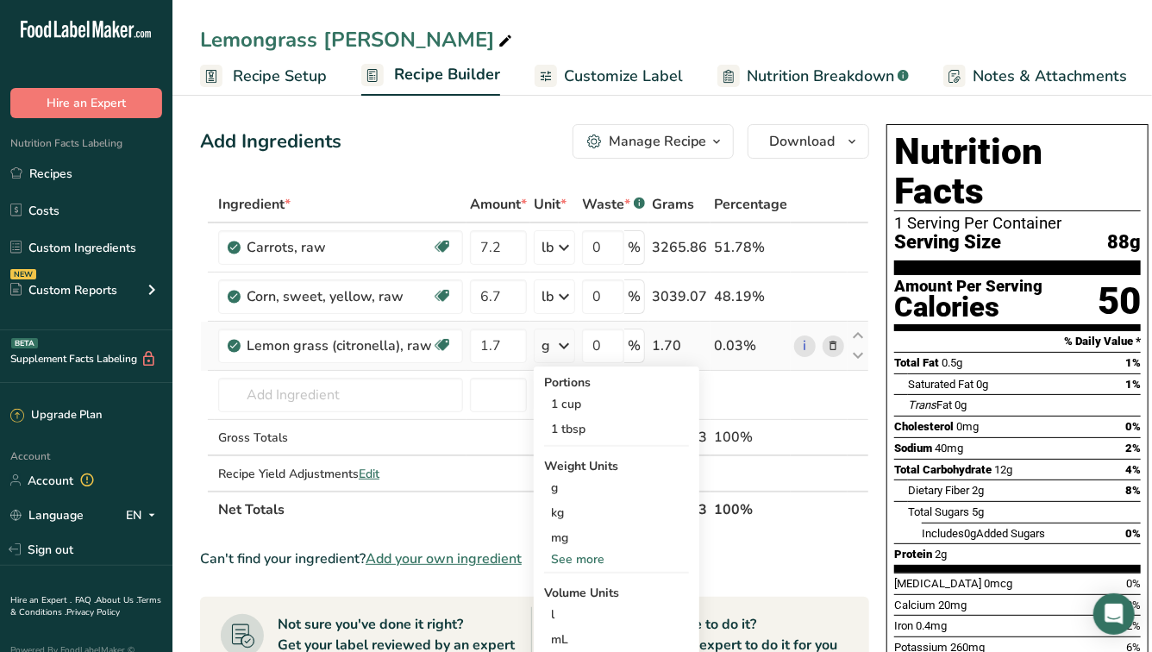
click at [578, 560] on div "See more" at bounding box center [616, 559] width 145 height 18
click at [578, 585] on div "lb" at bounding box center [616, 587] width 145 height 25
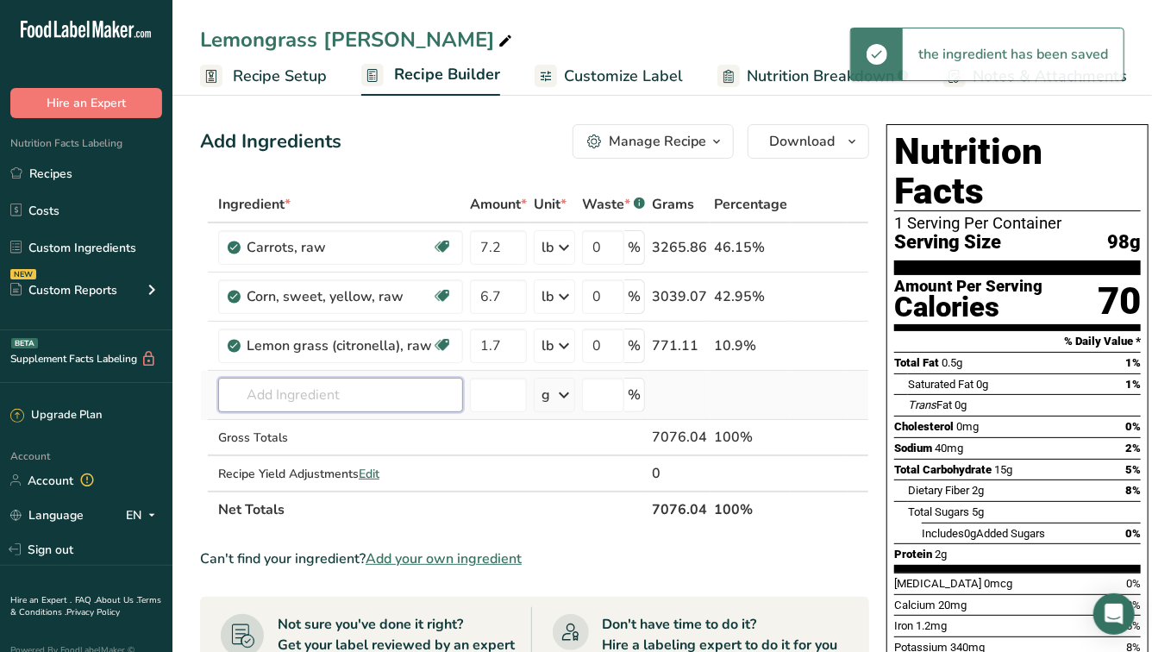
click at [344, 396] on input "text" at bounding box center [340, 395] width 245 height 34
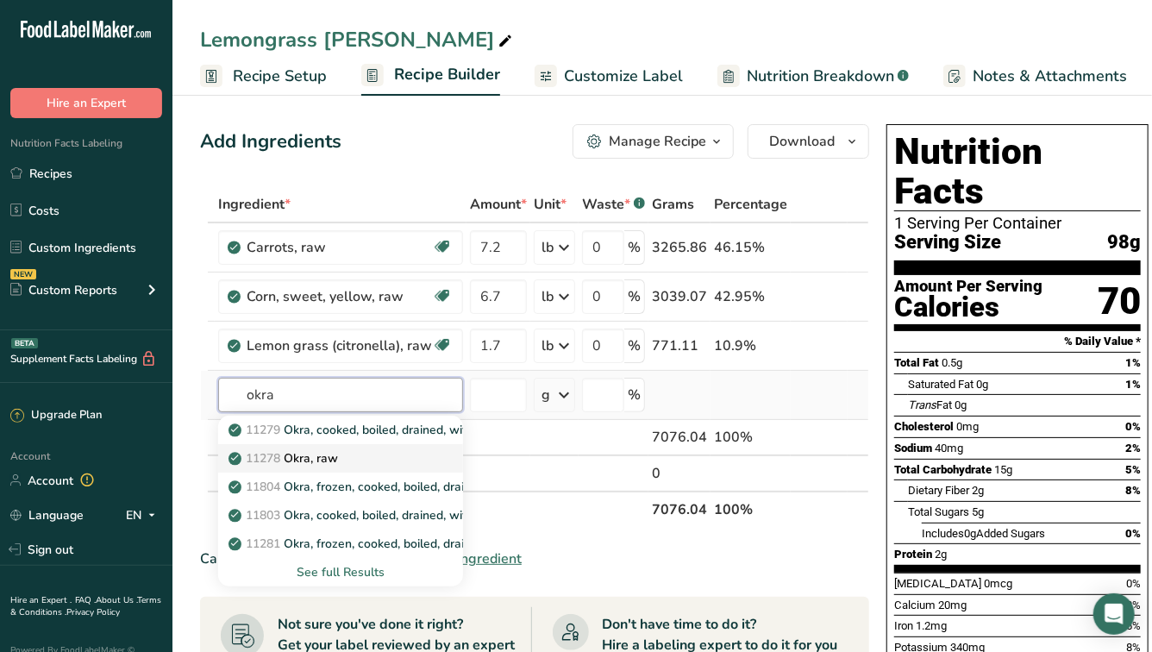
type input "okra"
click at [328, 456] on p "11278 Okra, raw" at bounding box center [285, 458] width 106 height 18
type input "Okra, raw"
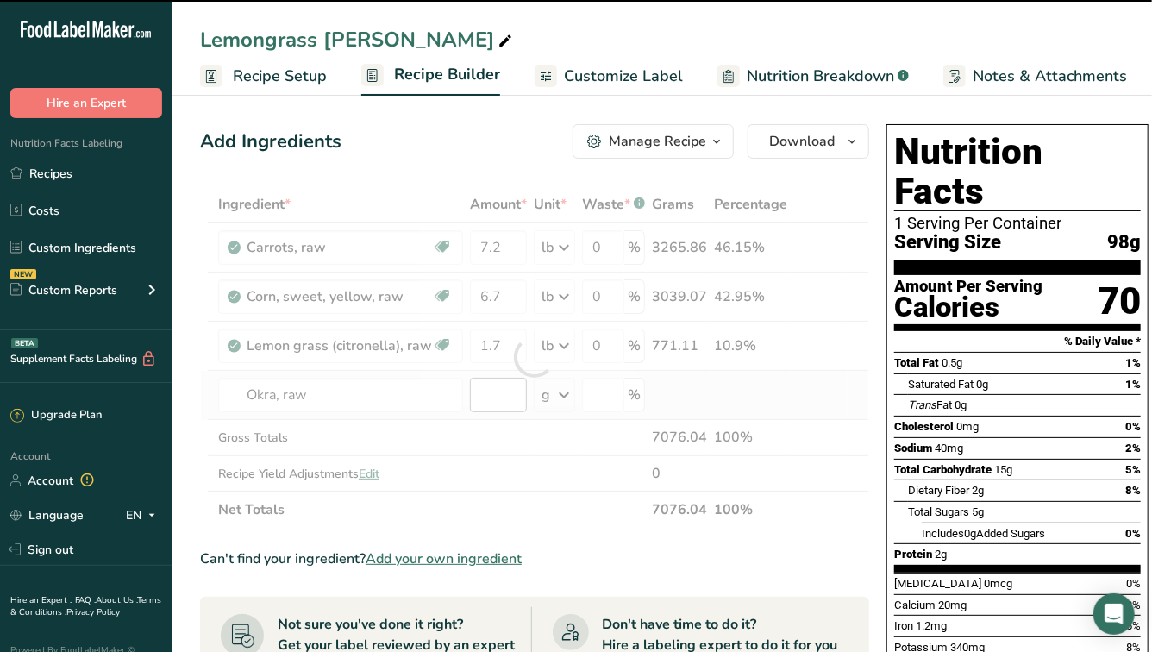
type input "0"
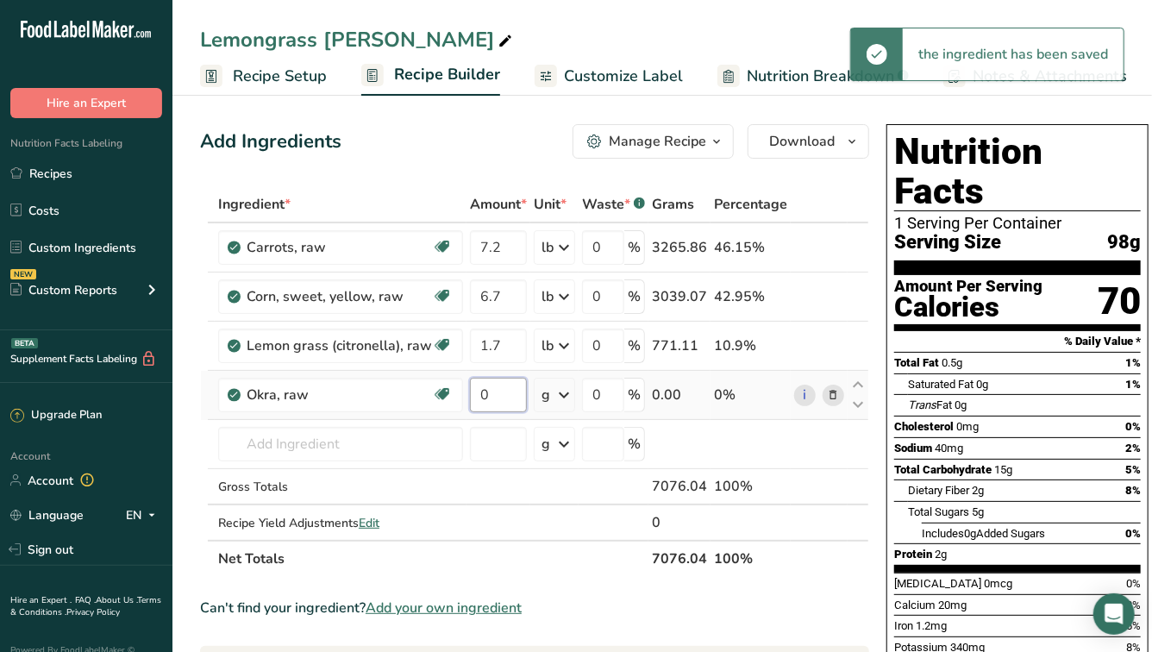
click at [501, 389] on input "0" at bounding box center [498, 395] width 57 height 34
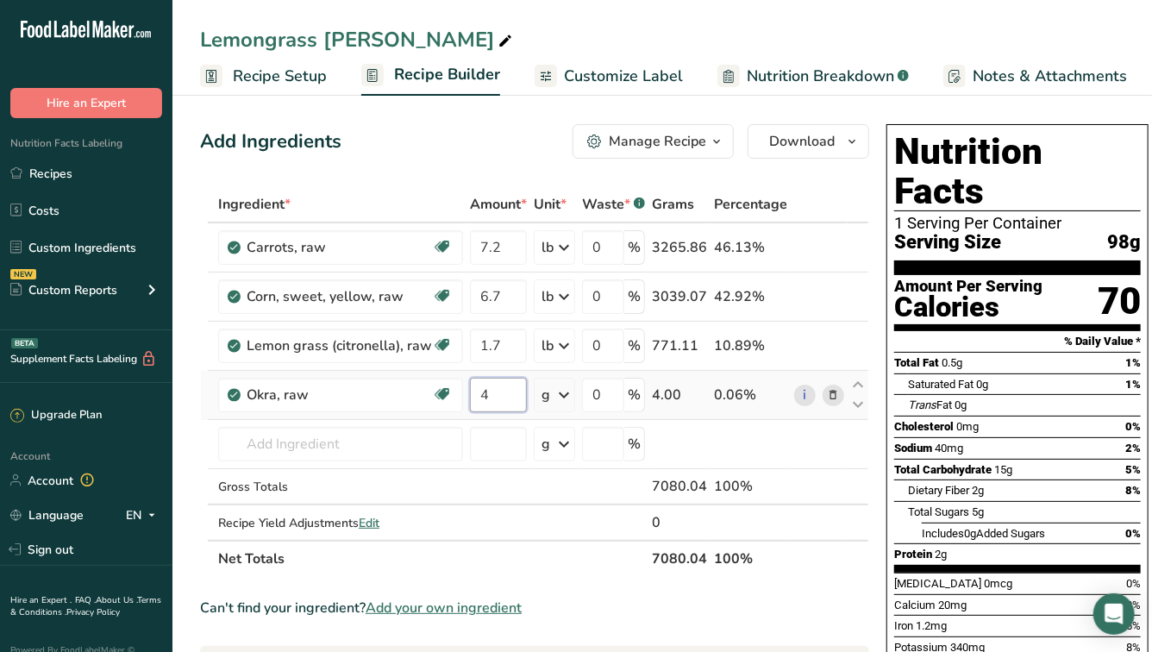
type input "4"
click at [558, 391] on div "Ingredient * Amount * Unit * Waste * .a-a{fill:#347362;}.b-a{fill:#fff;} Grams …" at bounding box center [534, 381] width 669 height 391
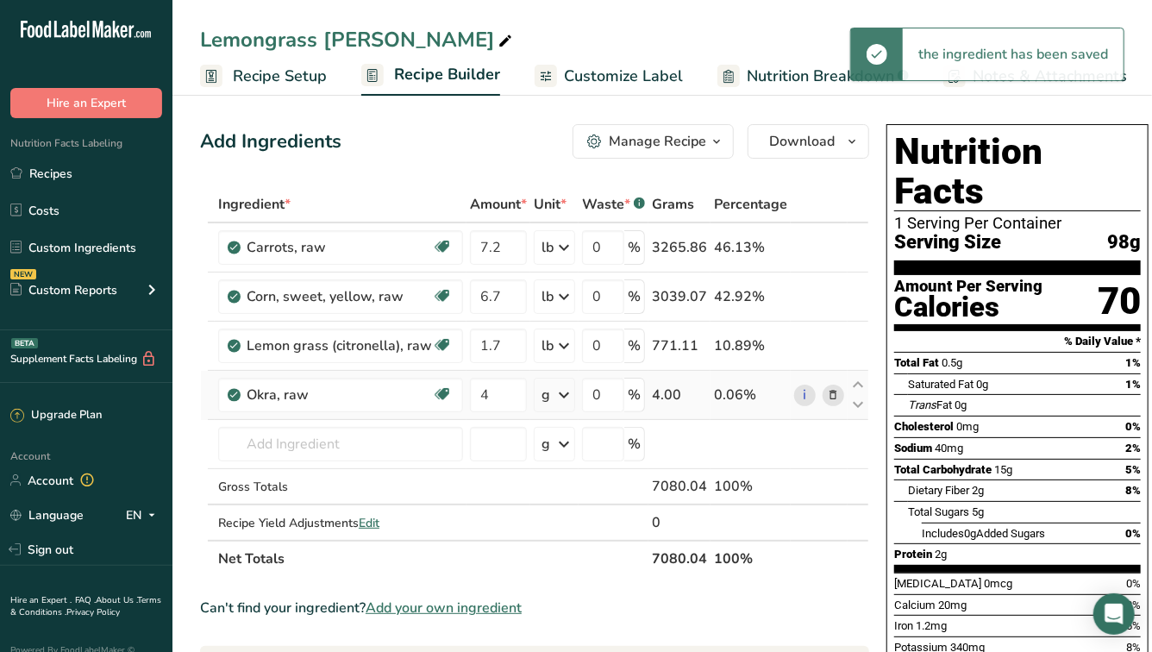
click at [565, 385] on icon at bounding box center [563, 394] width 21 height 31
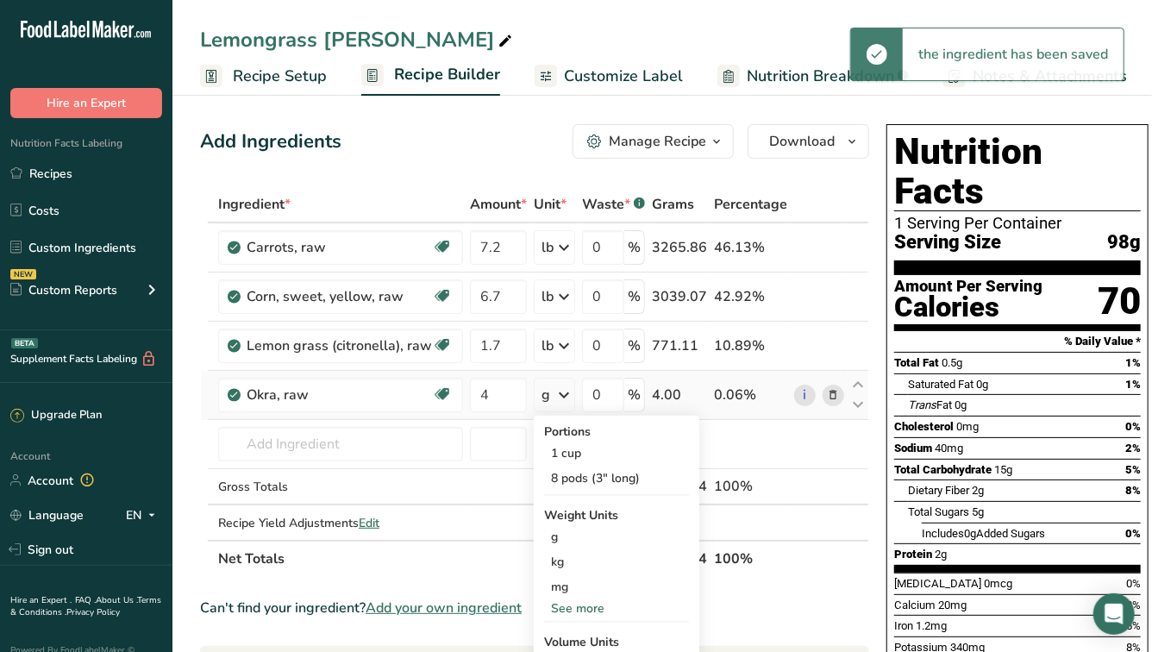
click at [571, 599] on div "See more" at bounding box center [616, 608] width 145 height 18
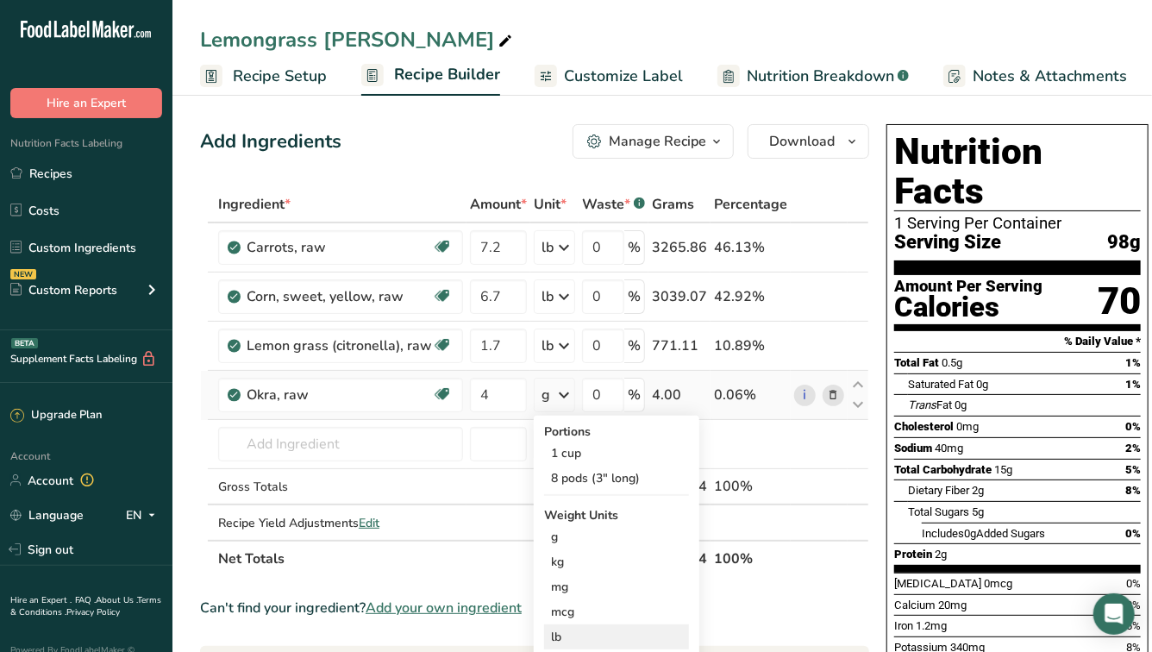
click at [559, 633] on div "lb" at bounding box center [616, 636] width 145 height 25
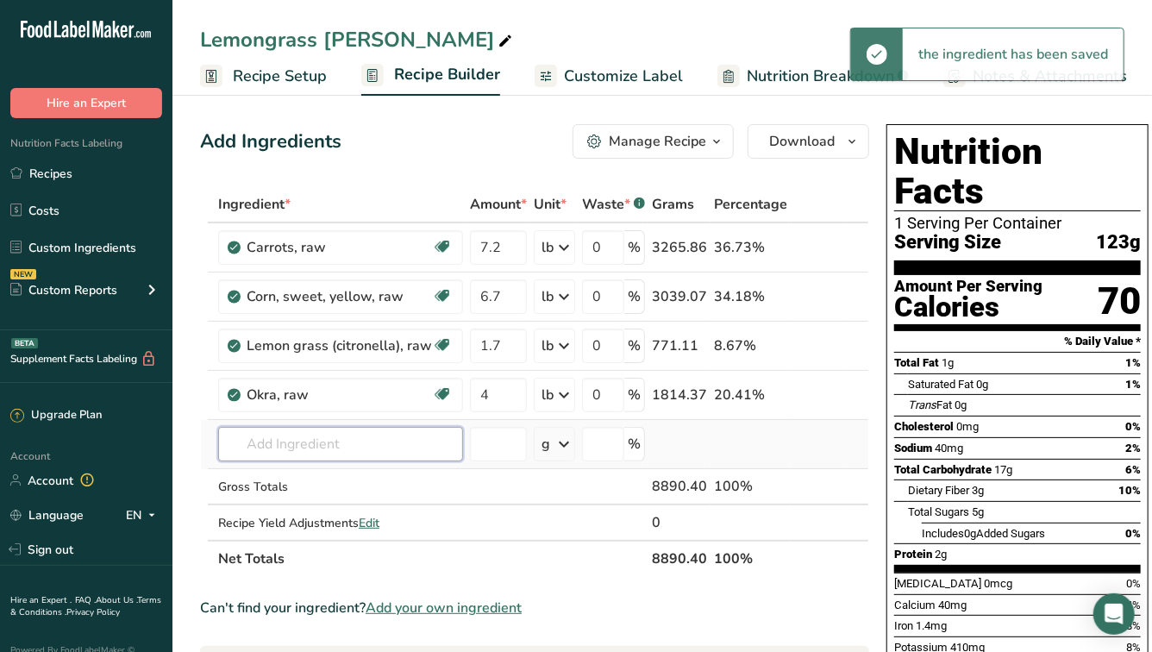
click at [367, 450] on input "text" at bounding box center [340, 444] width 245 height 34
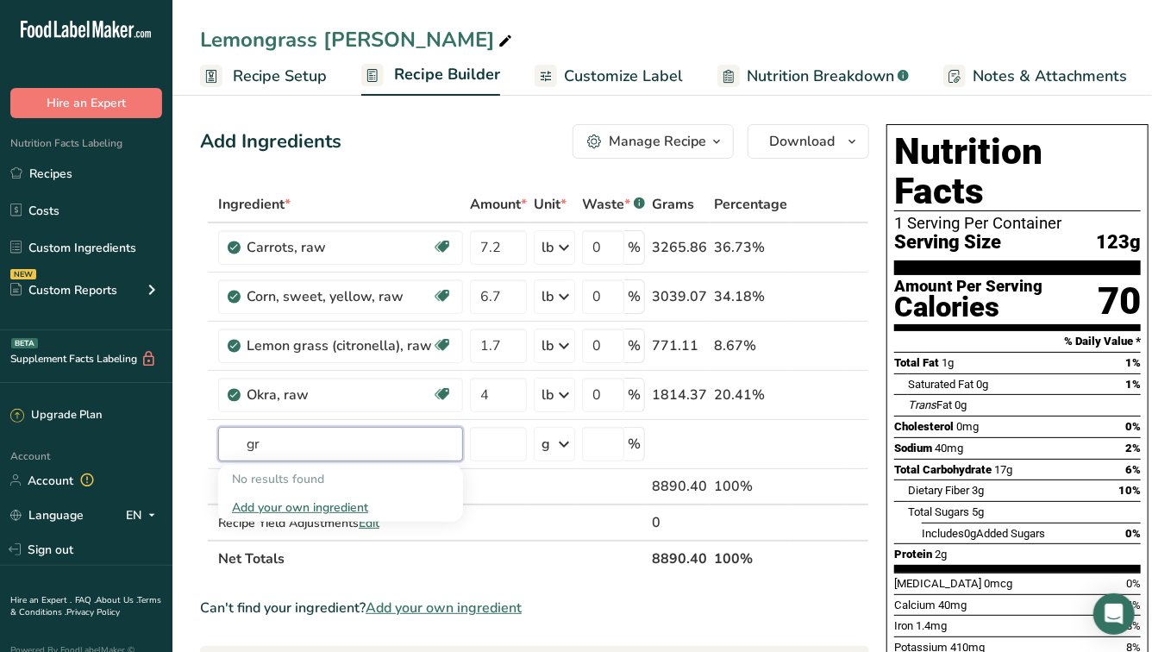
type input "g"
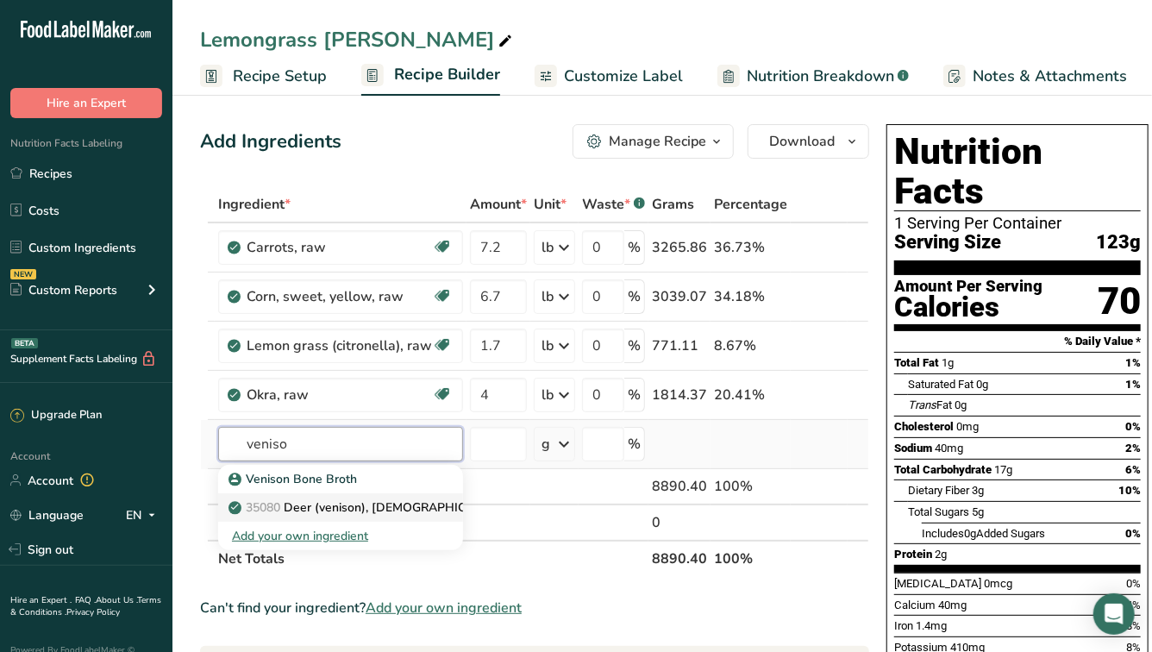
type input "veniso"
click at [385, 503] on p "35080 Deer (venison), [DEMOGRAPHIC_DATA], raw ([US_STATE][DEMOGRAPHIC_DATA])" at bounding box center [443, 507] width 423 height 18
type input "Deer (venison), [DEMOGRAPHIC_DATA], raw ([US_STATE] Native)"
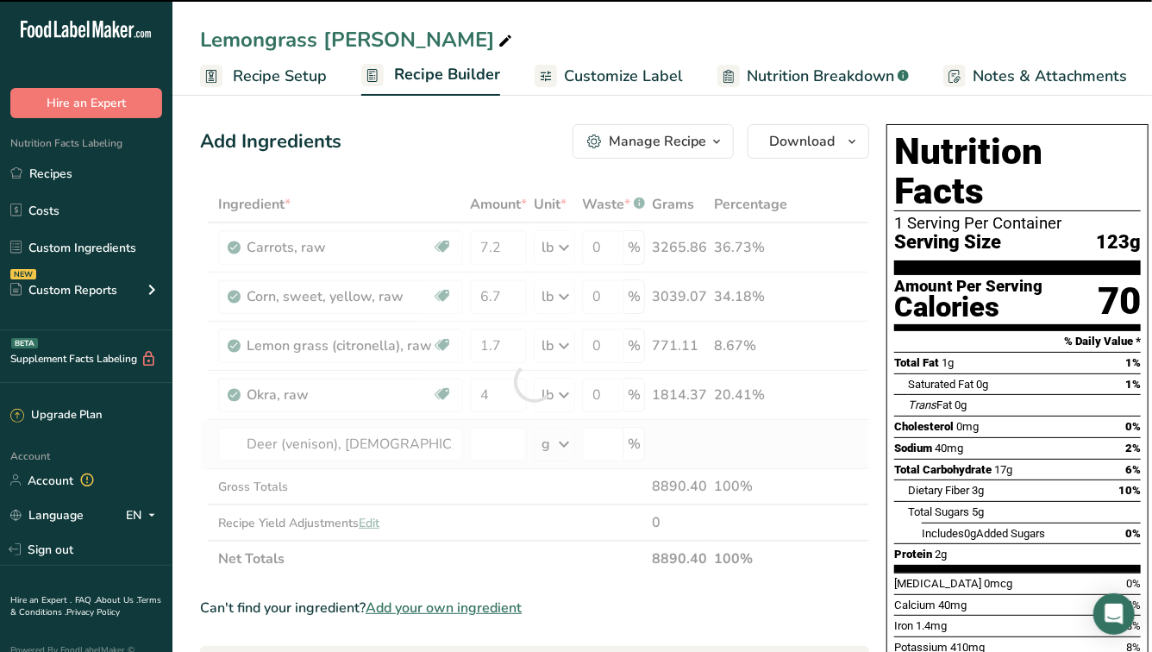
type input "0"
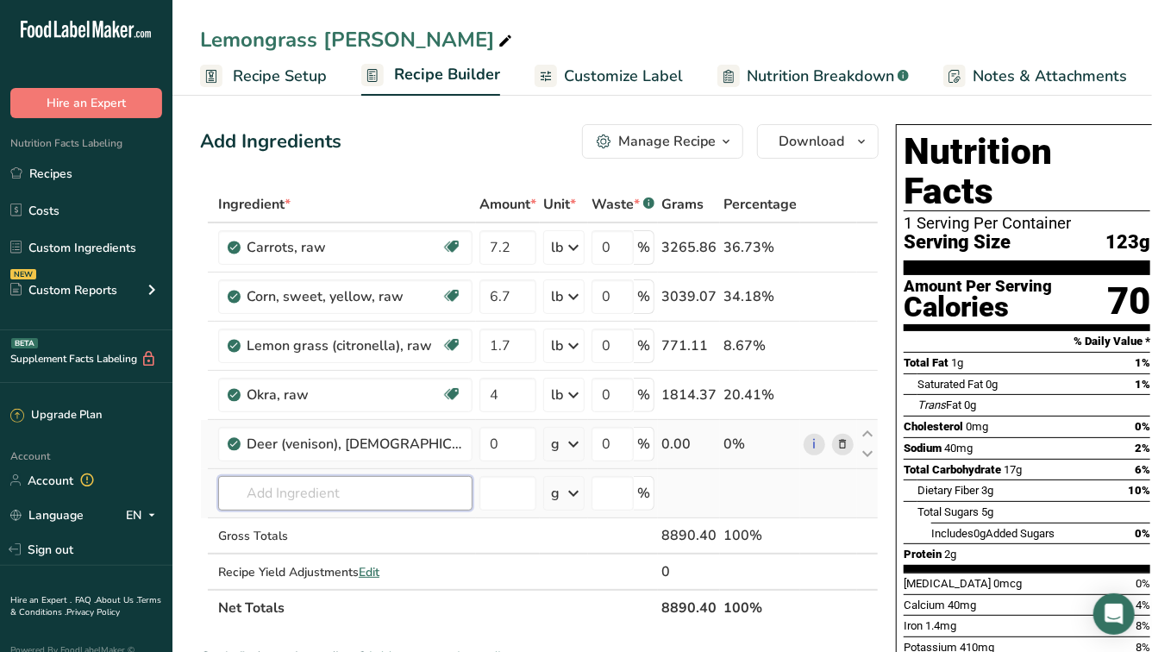
click at [377, 494] on input "text" at bounding box center [345, 493] width 254 height 34
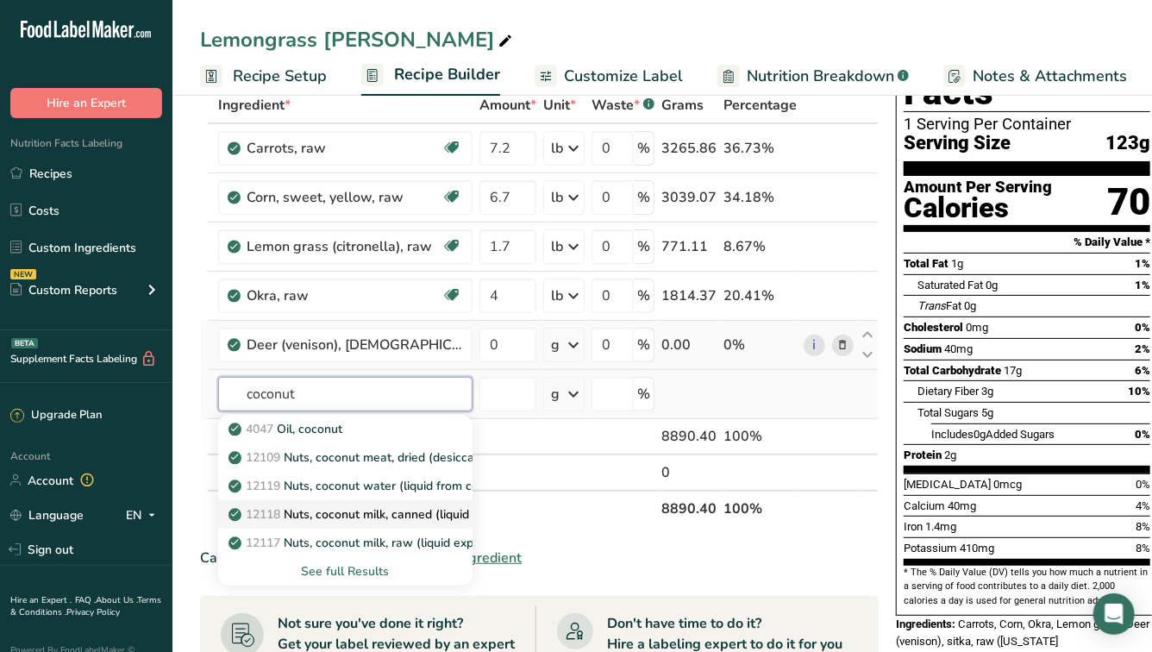
scroll to position [112, 0]
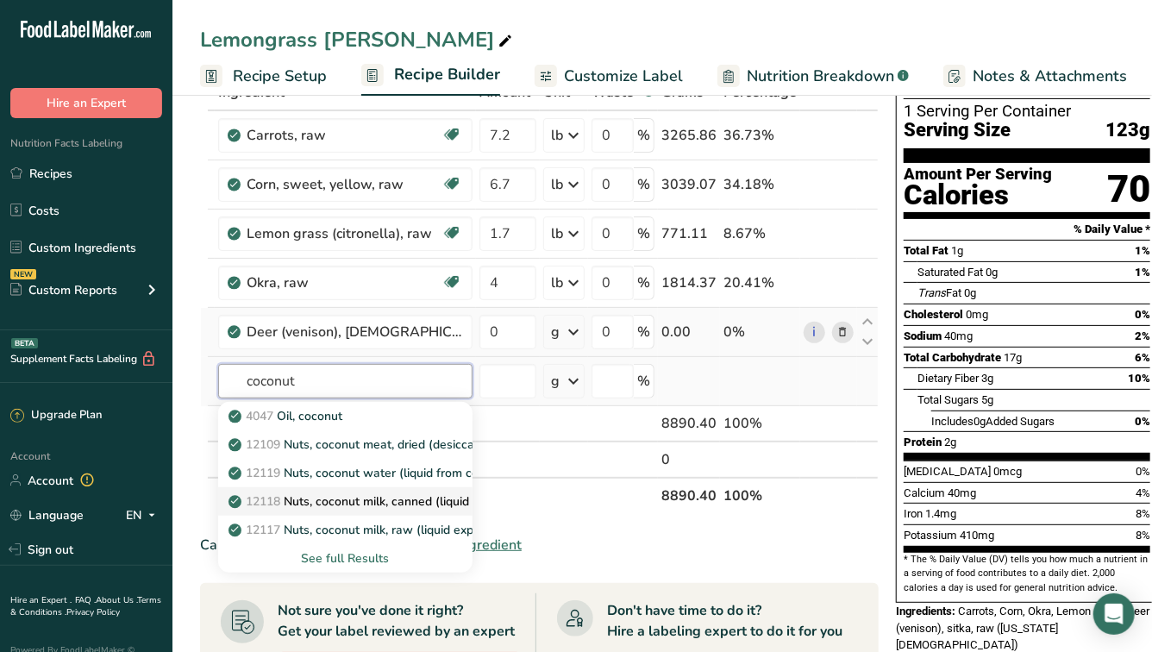
type input "coconut"
click at [371, 500] on p "12118 Nuts, coconut milk, canned (liquid expressed from grated meat and water)" at bounding box center [463, 501] width 463 height 18
type input "Nuts, coconut milk, canned (liquid expressed from grated meat and water)"
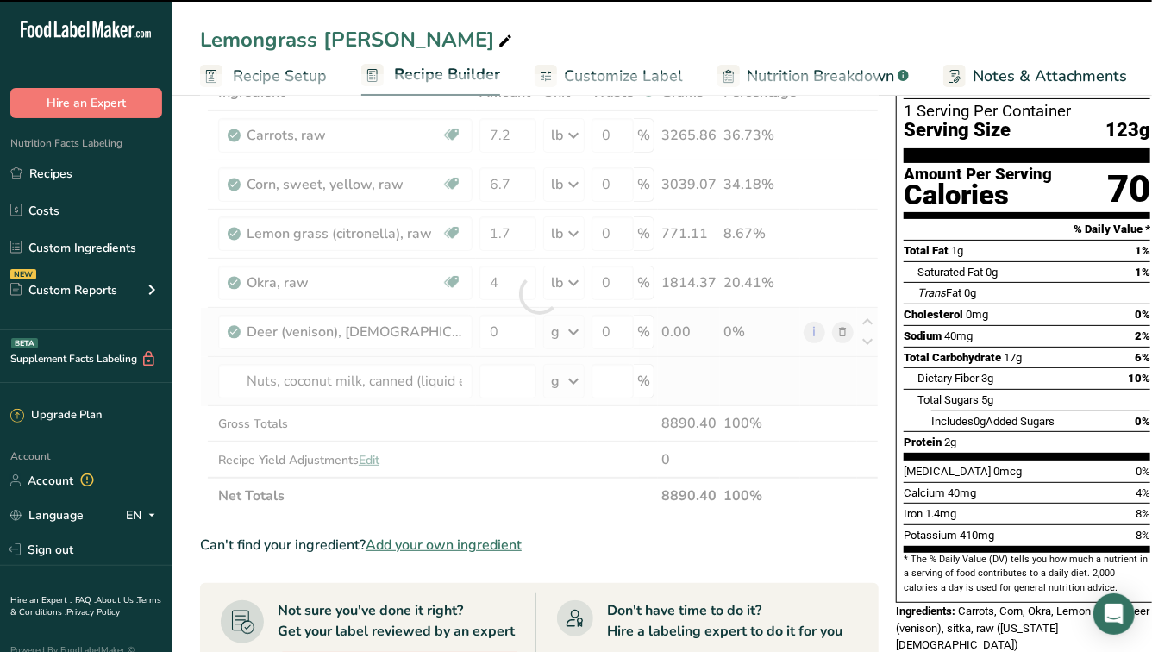
type input "0"
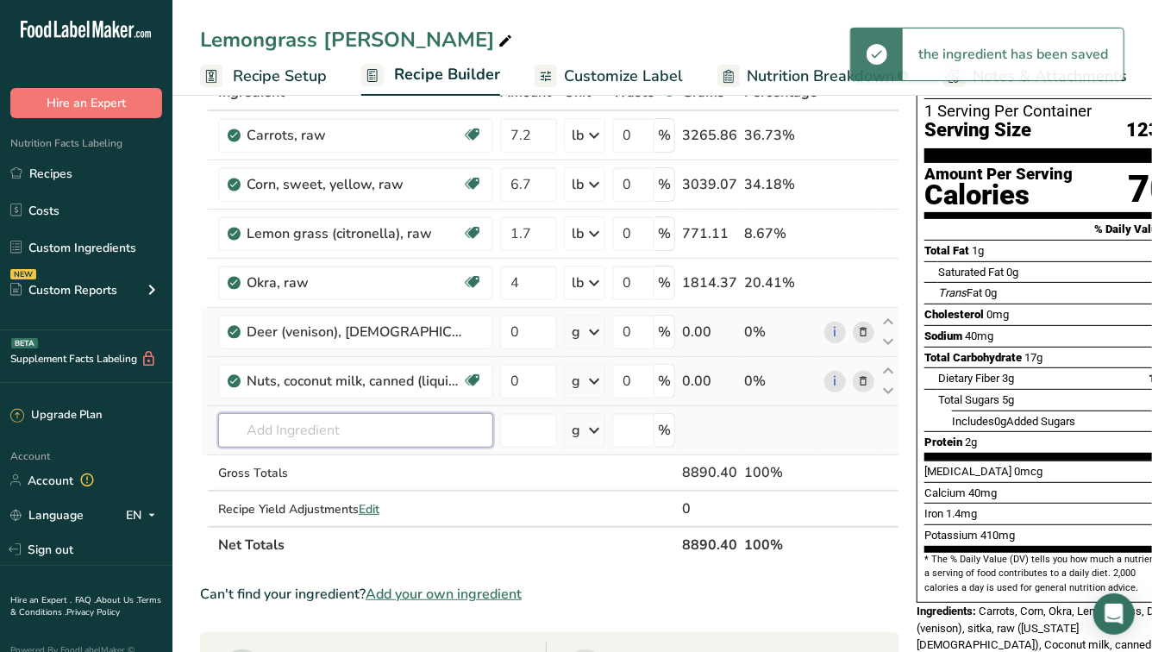
click at [324, 428] on input "text" at bounding box center [355, 430] width 275 height 34
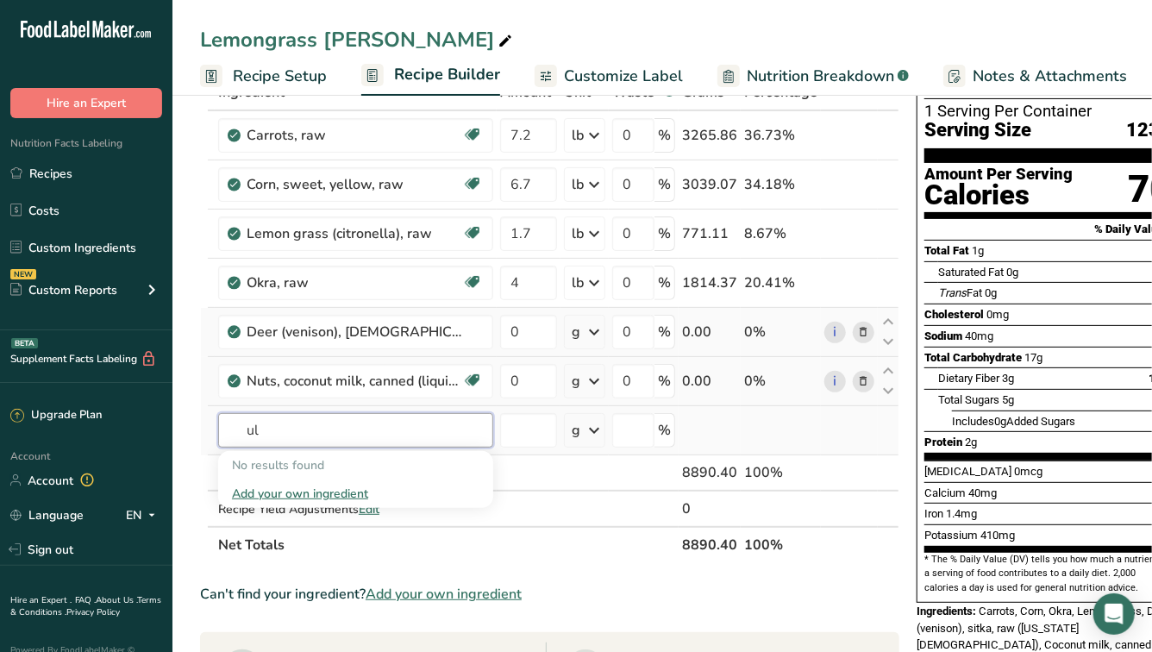
type input "u"
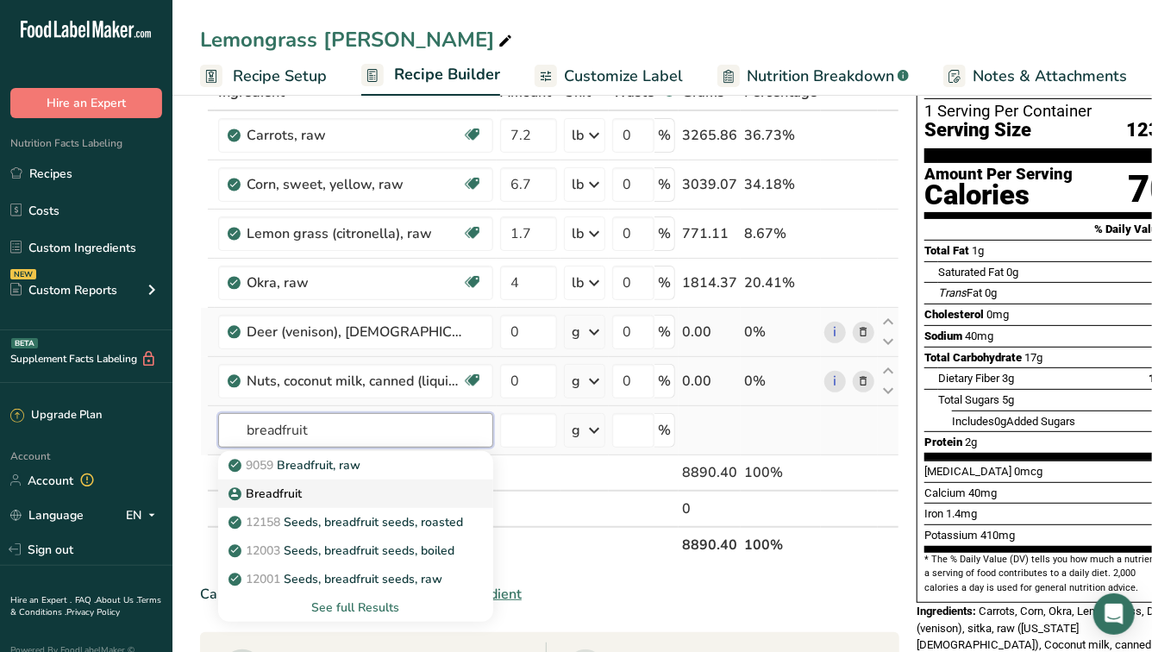
type input "breadfruit"
click at [305, 493] on div "Breadfruit" at bounding box center [342, 494] width 220 height 18
type input "Breadfruit"
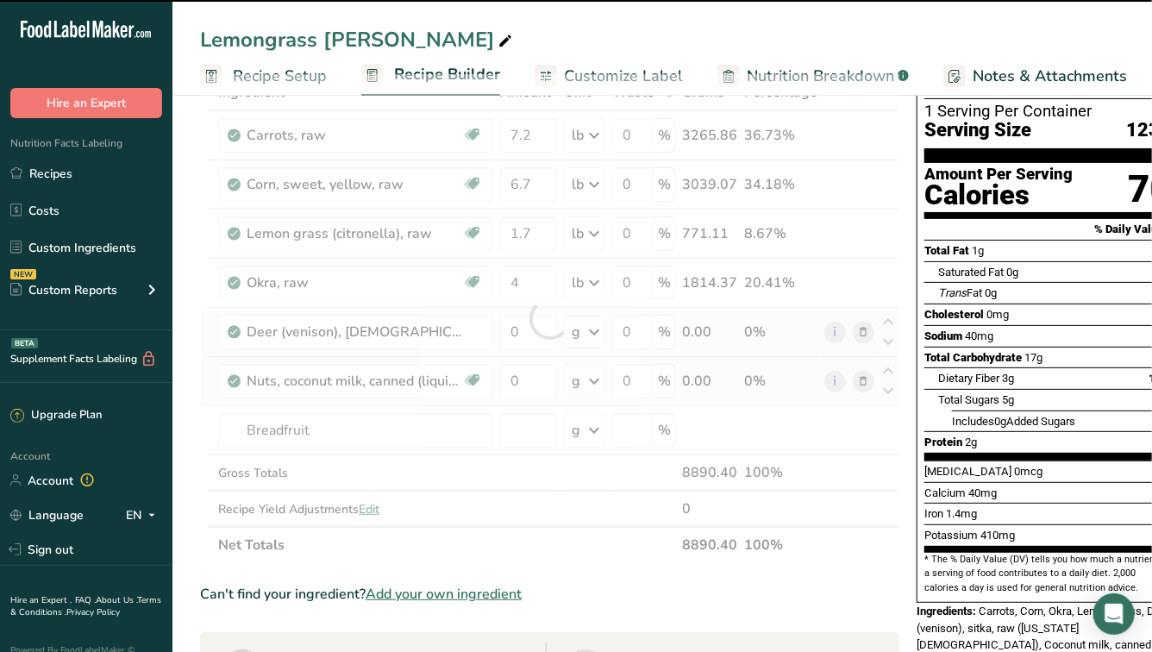
type input "0"
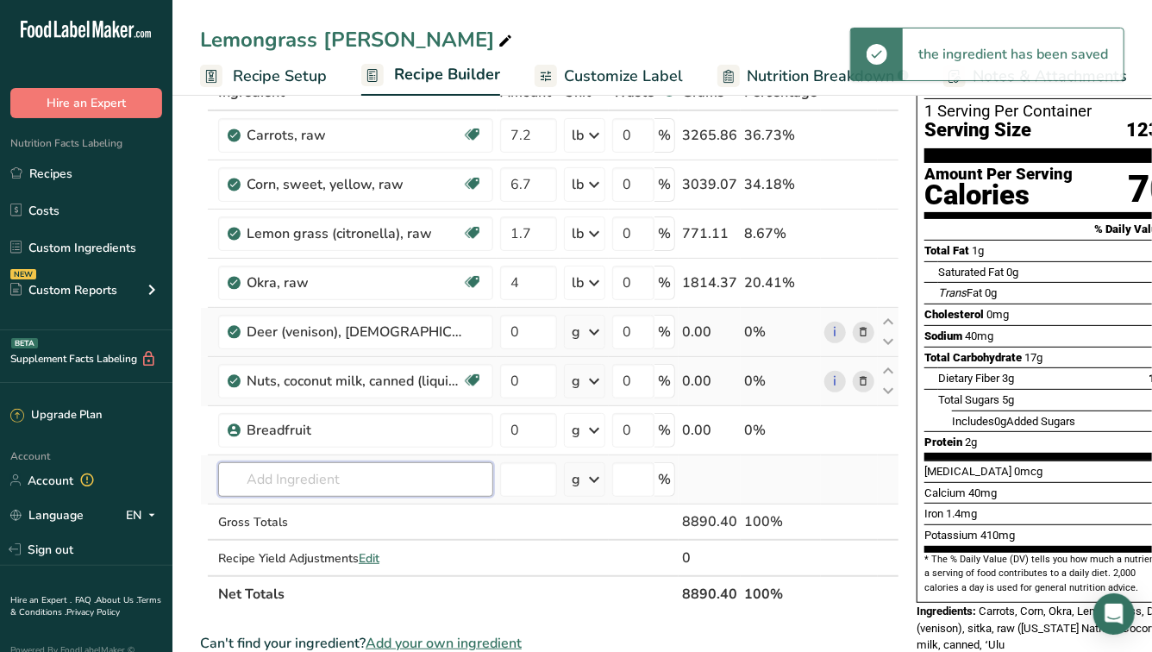
click at [317, 487] on input "text" at bounding box center [355, 479] width 275 height 34
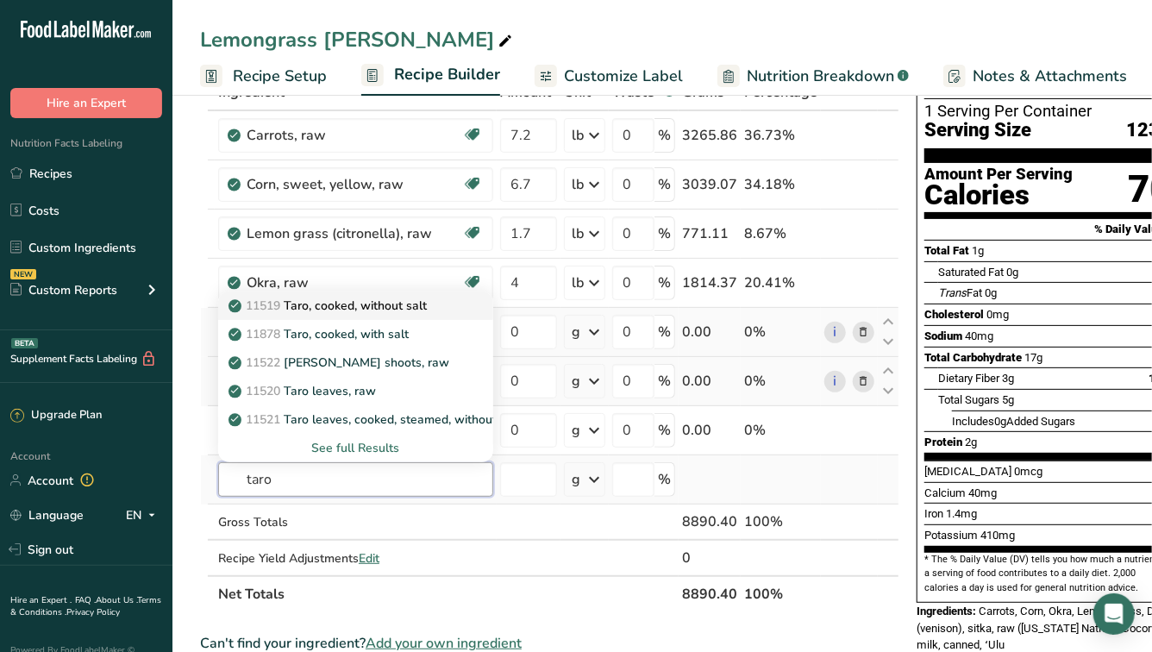
type input "taro"
click at [316, 309] on p "11519 Taro, cooked, without salt" at bounding box center [329, 306] width 195 height 18
type input "Taro, cooked, without salt"
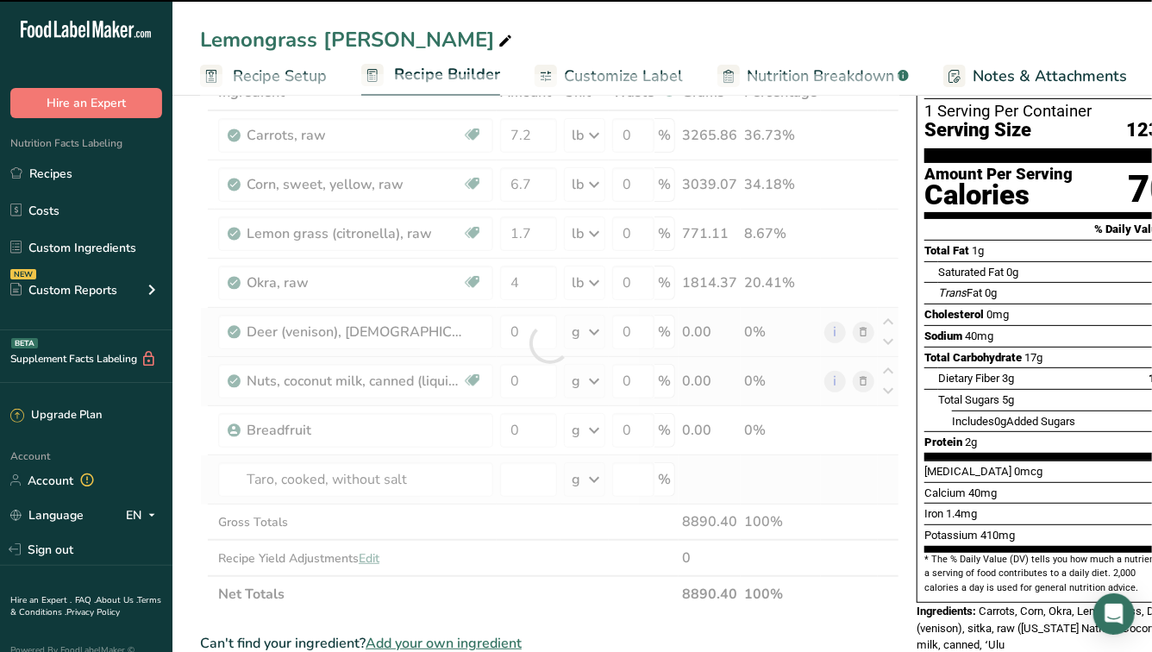
type input "0"
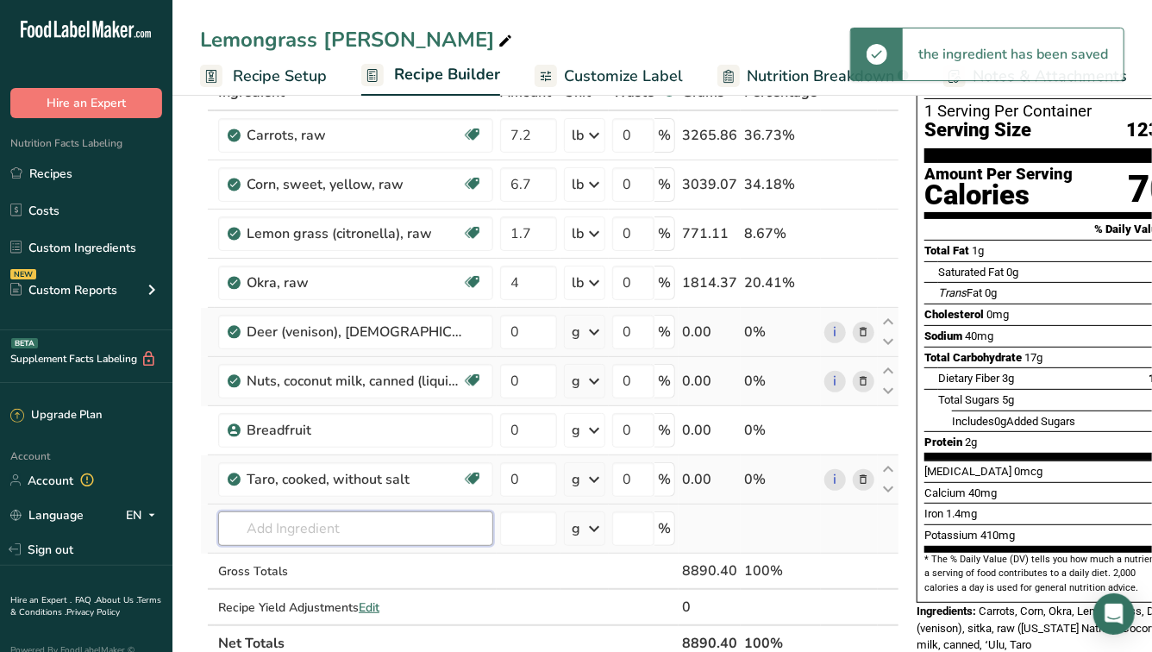
click at [372, 530] on input "text" at bounding box center [355, 528] width 275 height 34
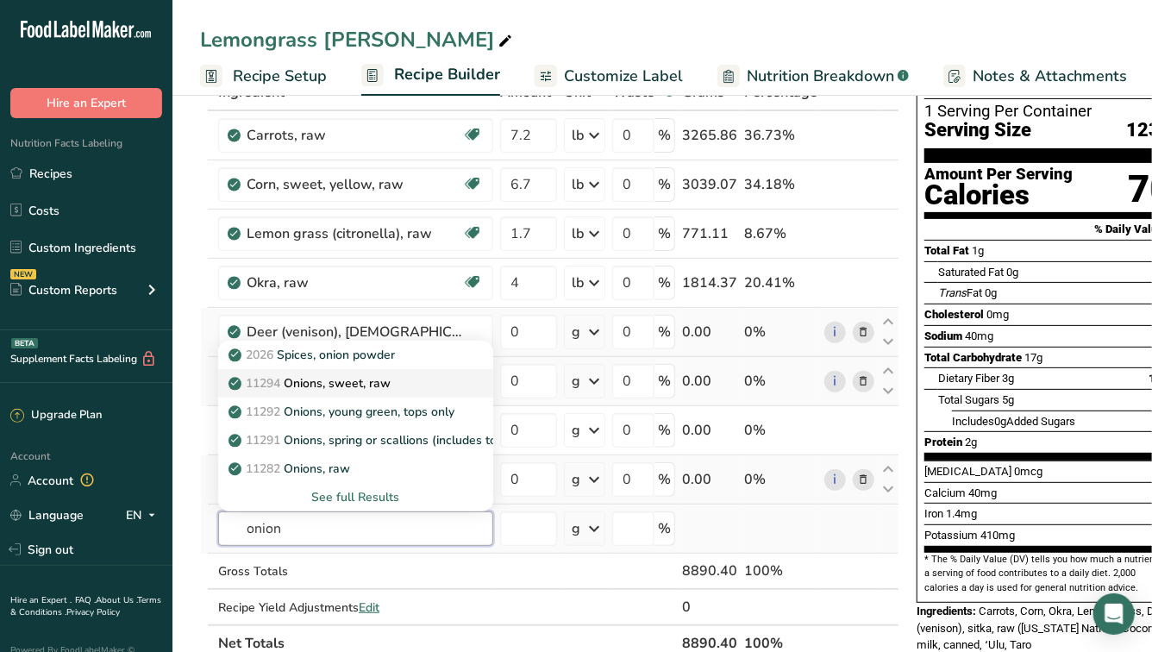
type input "onion"
click at [418, 378] on div "11294 Onions, sweet, raw" at bounding box center [342, 383] width 220 height 18
type input "Onions, sweet, raw"
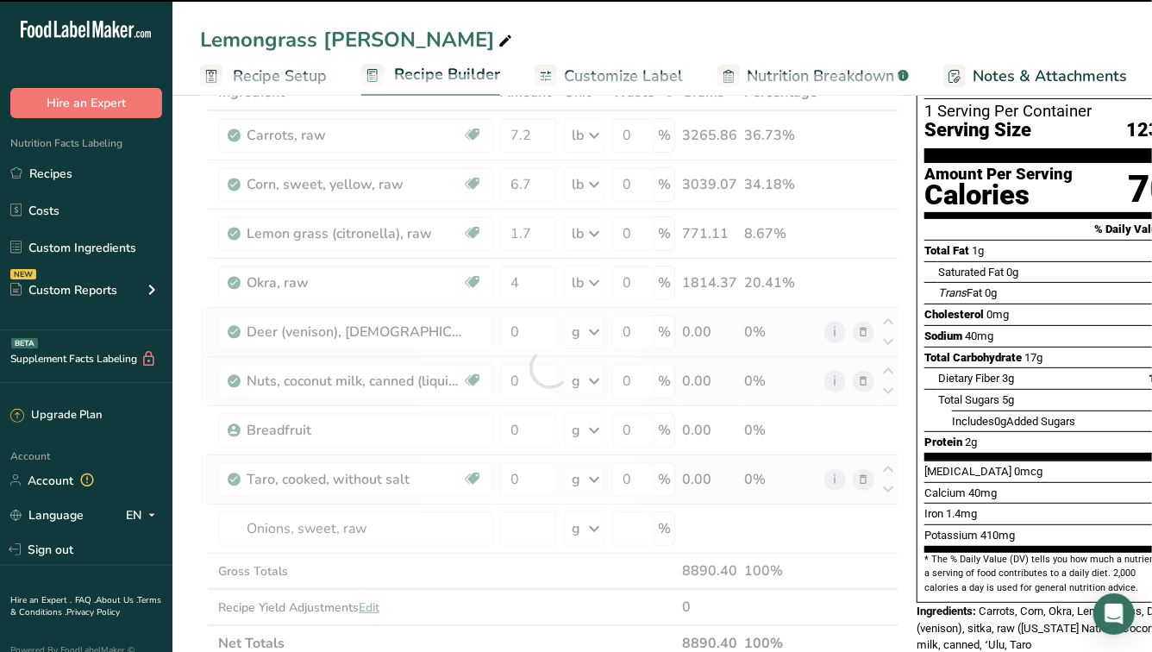
type input "0"
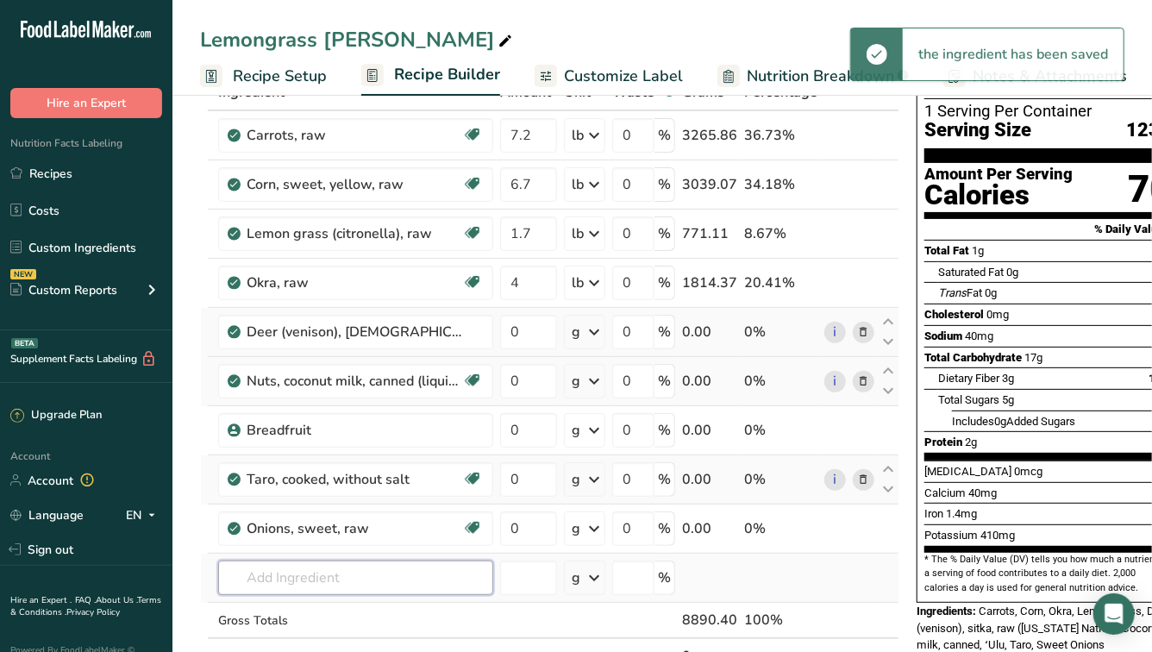
click at [324, 579] on input "text" at bounding box center [355, 577] width 275 height 34
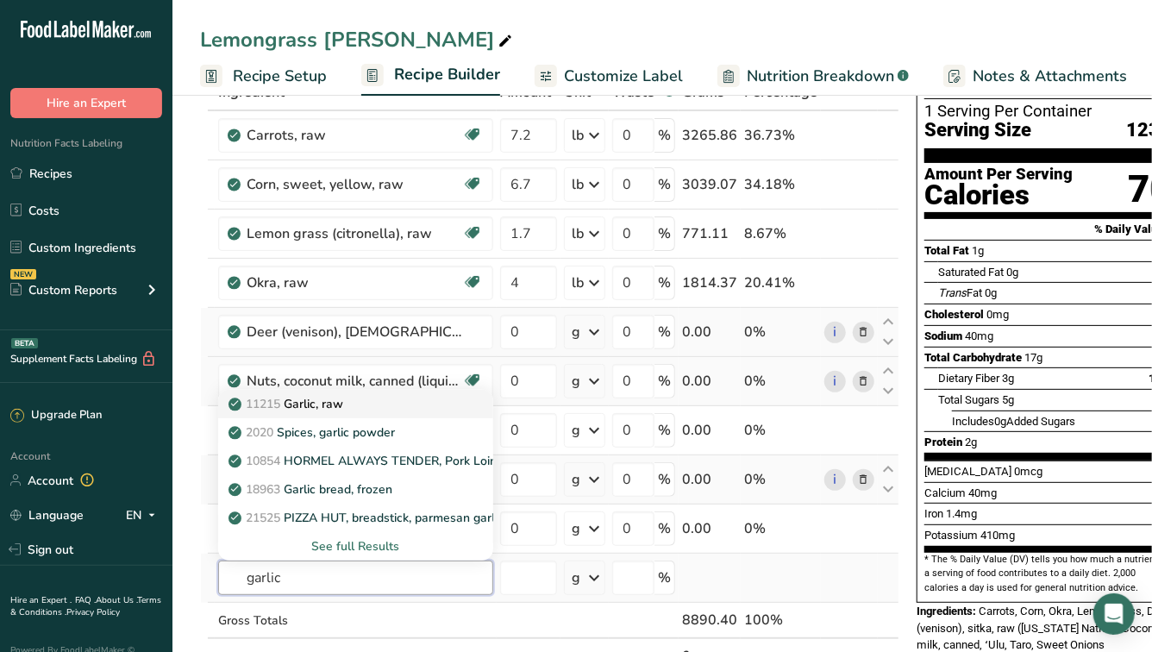
type input "garlic"
click at [327, 399] on p "11215 Garlic, raw" at bounding box center [287, 404] width 111 height 18
type input "Garlic, raw"
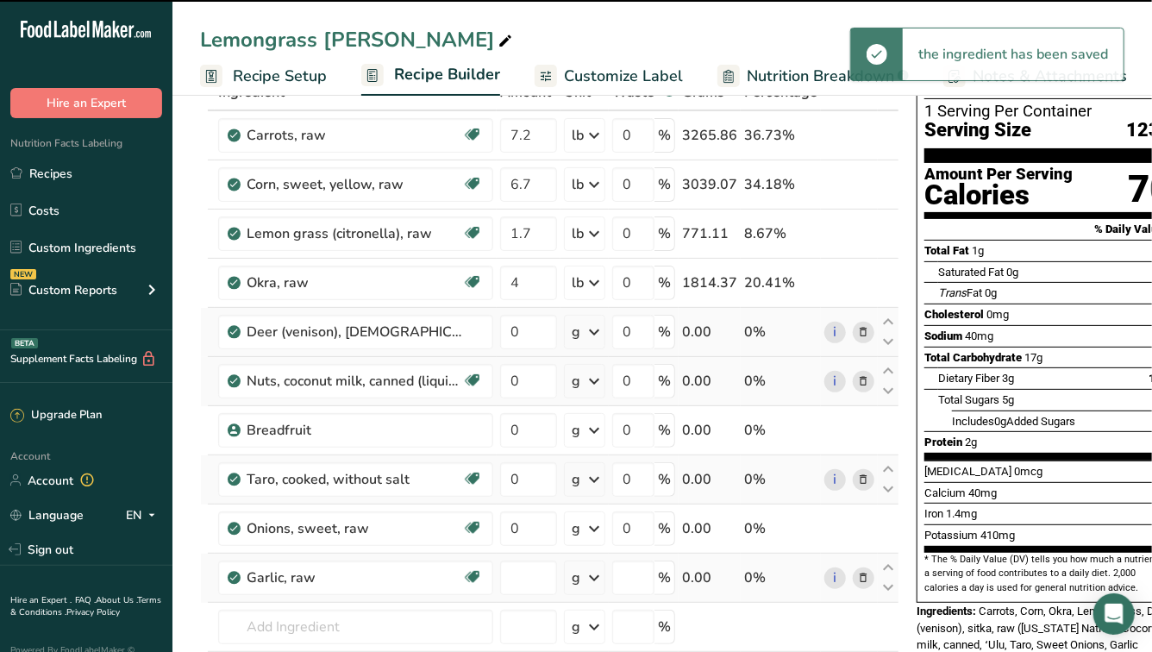
type input "0"
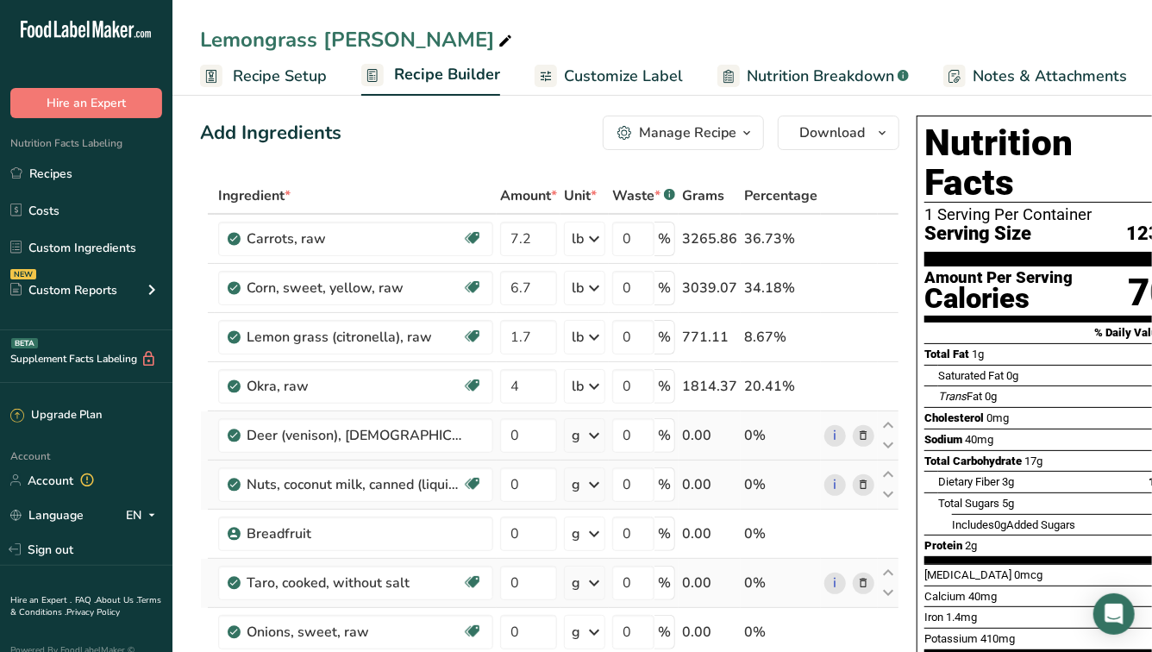
scroll to position [8, 0]
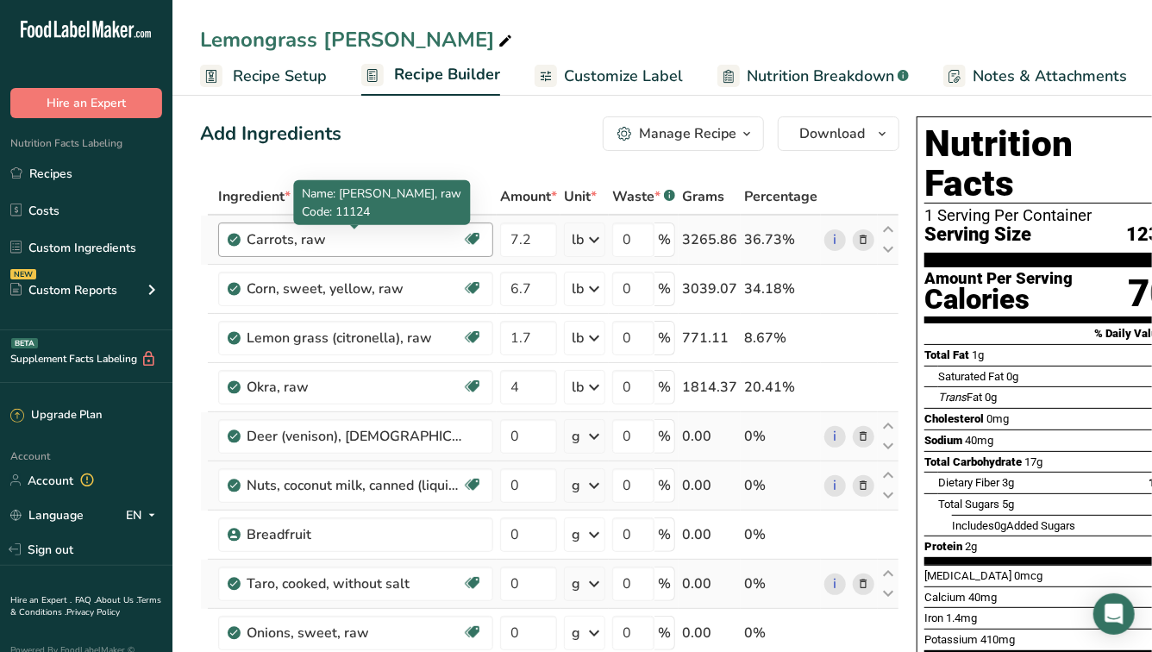
click at [428, 241] on div "Carrots, raw" at bounding box center [355, 239] width 216 height 21
click at [299, 240] on div "Carrots, raw" at bounding box center [355, 239] width 216 height 21
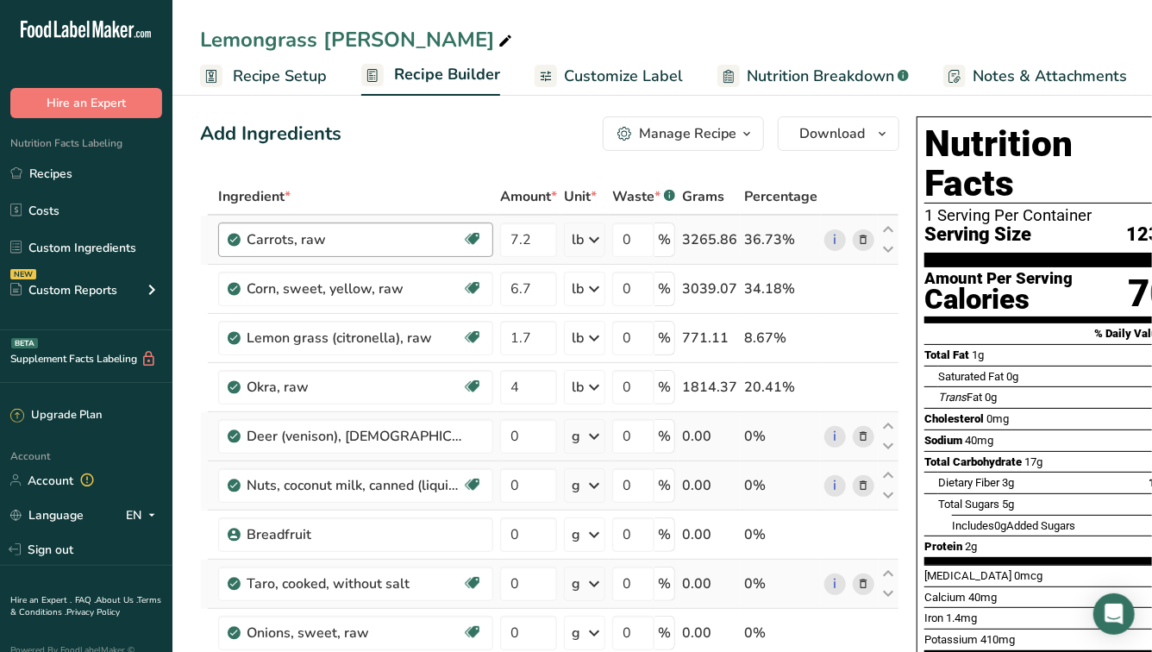
click at [356, 241] on div "Carrots, raw" at bounding box center [355, 239] width 216 height 21
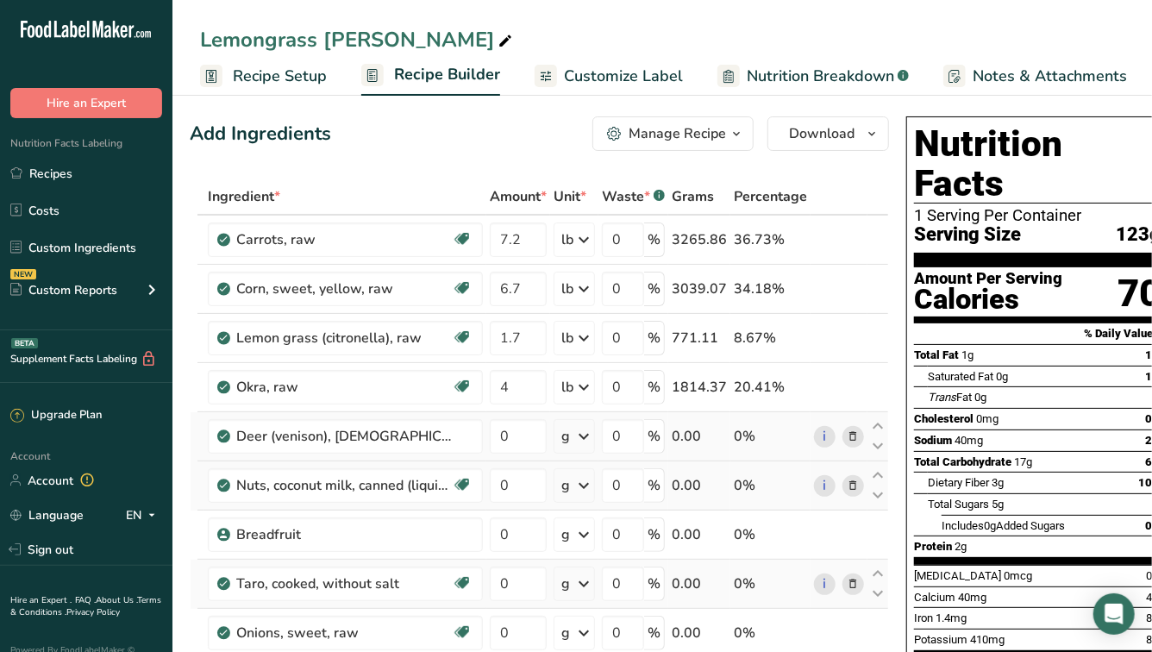
scroll to position [0, 12]
click at [625, 239] on input "0" at bounding box center [621, 239] width 42 height 34
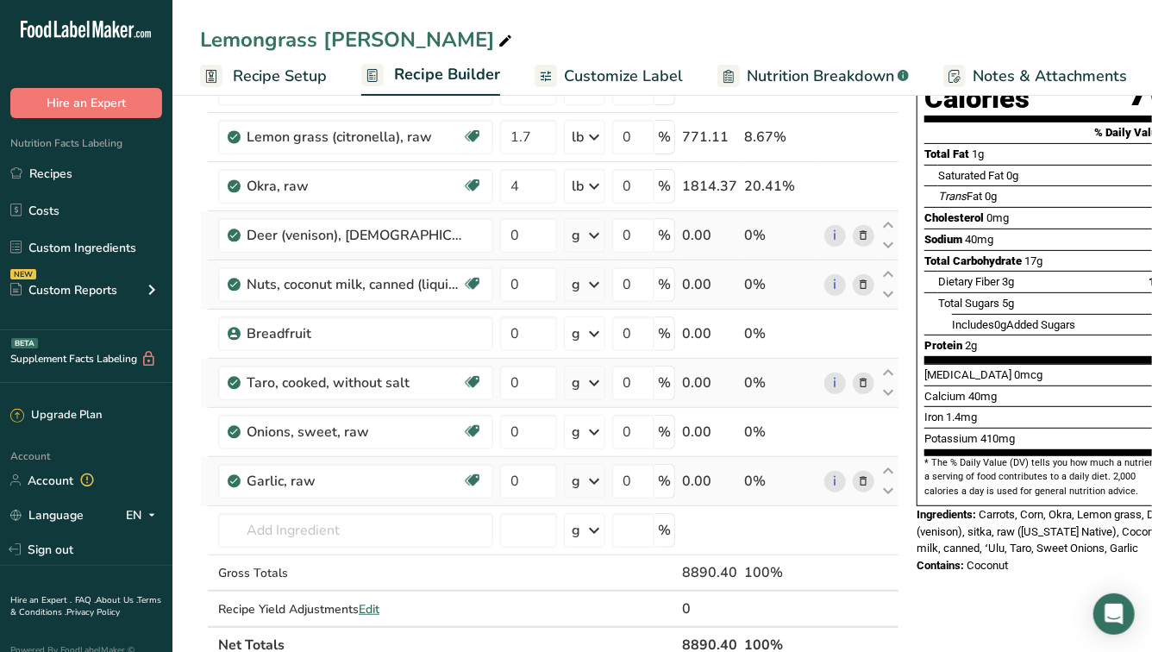
scroll to position [0, 0]
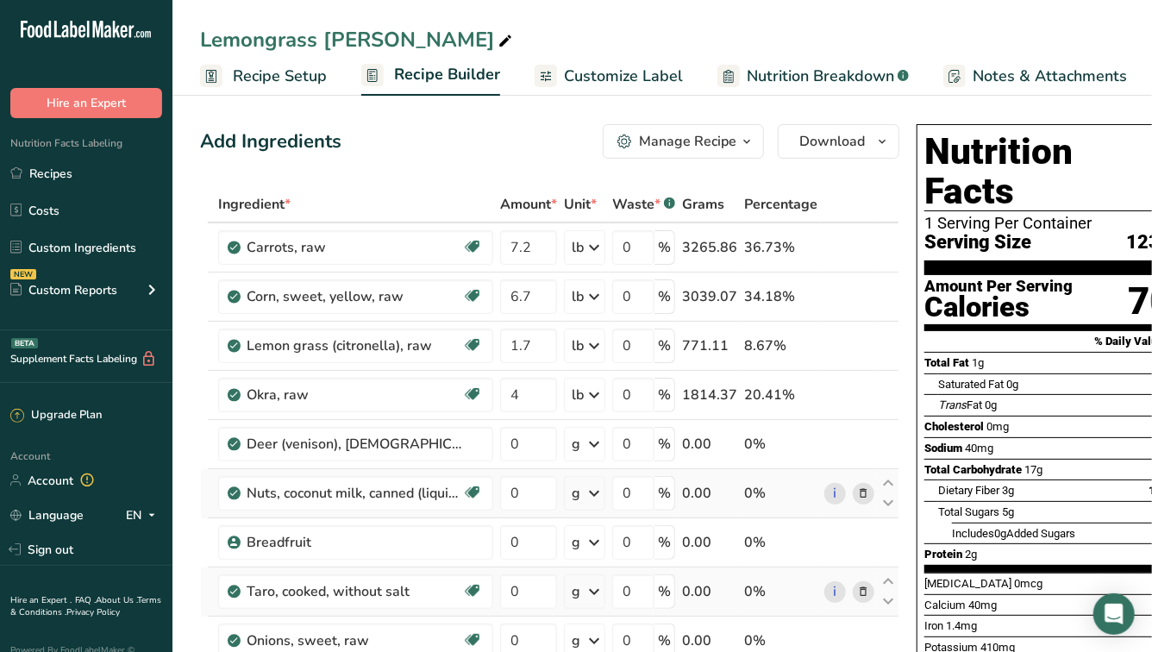
click at [460, 136] on div "Add Ingredients Manage Recipe Delete Recipe Duplicate Recipe Scale Recipe Save …" at bounding box center [549, 141] width 699 height 34
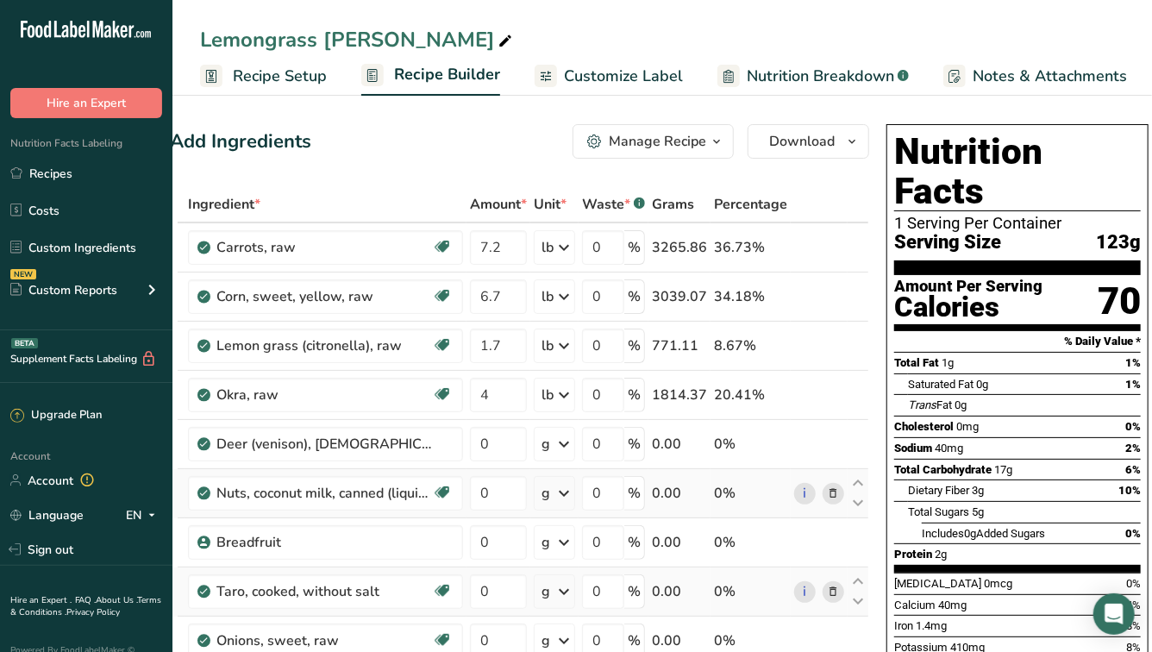
click at [560, 134] on div "Add Ingredients Manage Recipe Delete Recipe Duplicate Recipe Scale Recipe Save …" at bounding box center [519, 141] width 699 height 34
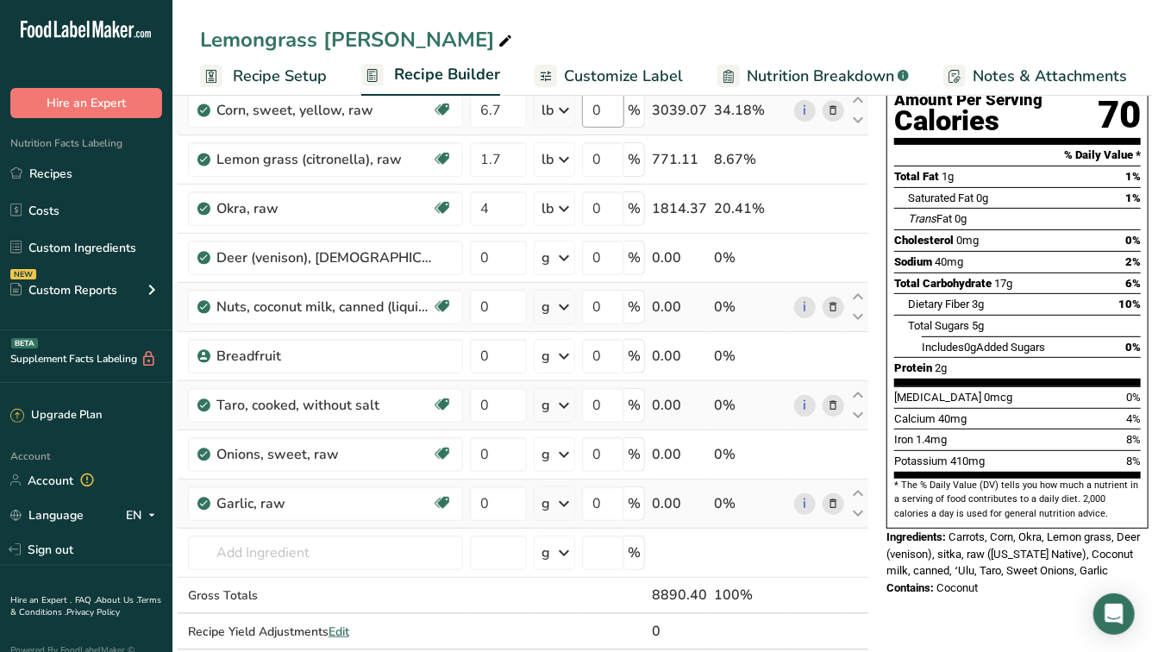
scroll to position [185, 0]
